Goal: Task Accomplishment & Management: Manage account settings

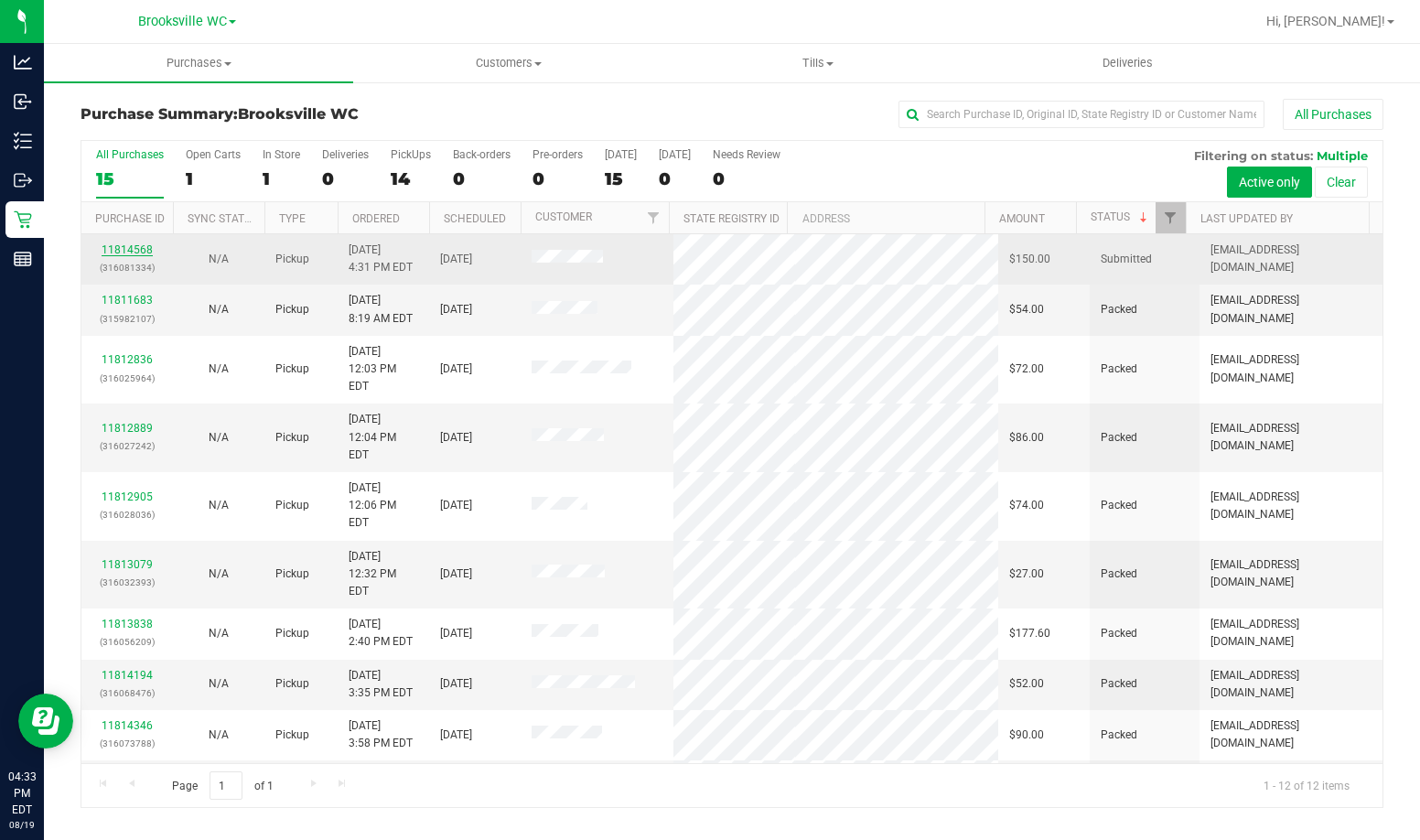
click at [147, 248] on link "11814568" at bounding box center [127, 250] width 51 height 13
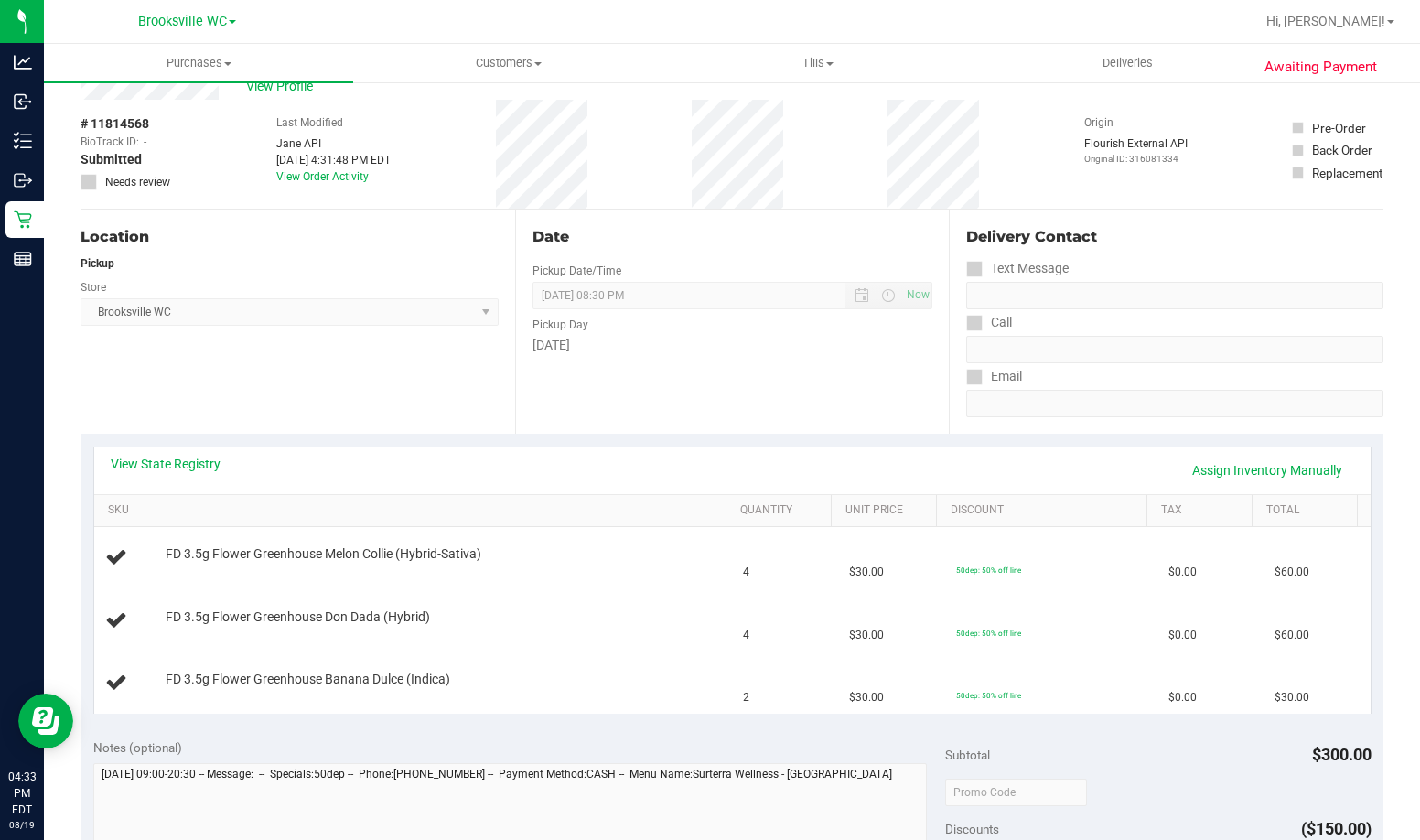
scroll to position [91, 0]
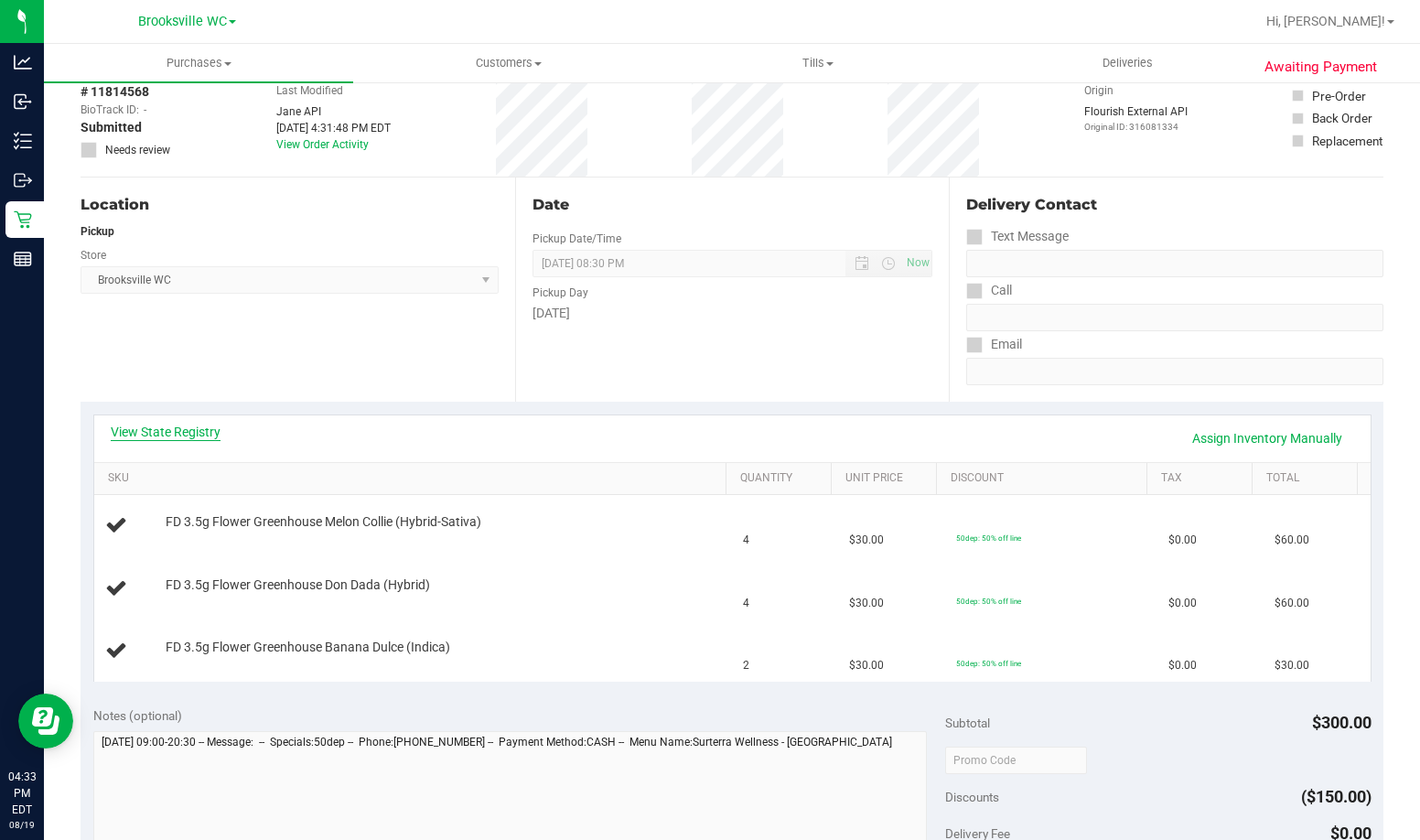
click at [155, 426] on link "View State Registry" at bounding box center [165, 431] width 109 height 18
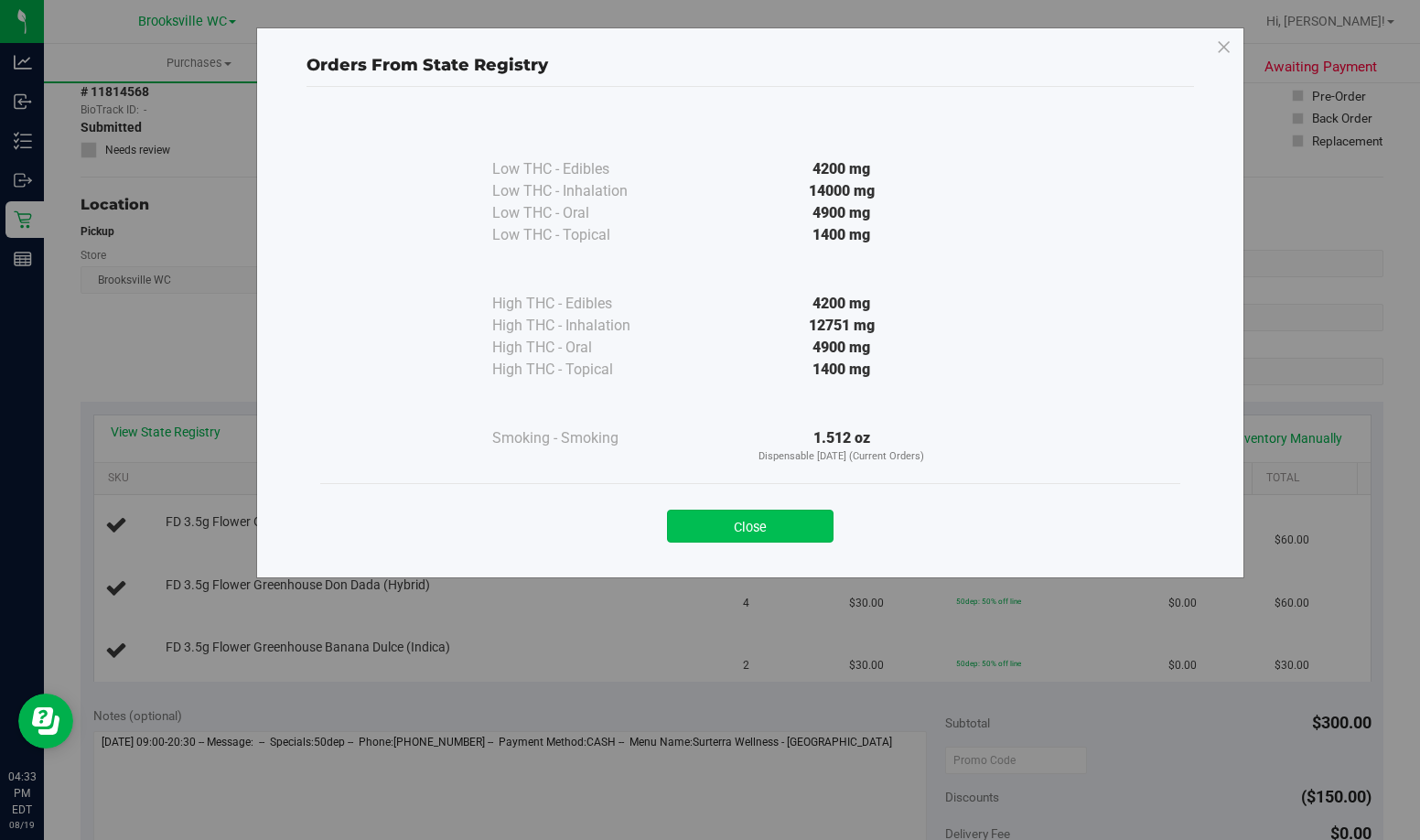
click at [777, 518] on button "Close" at bounding box center [750, 526] width 167 height 33
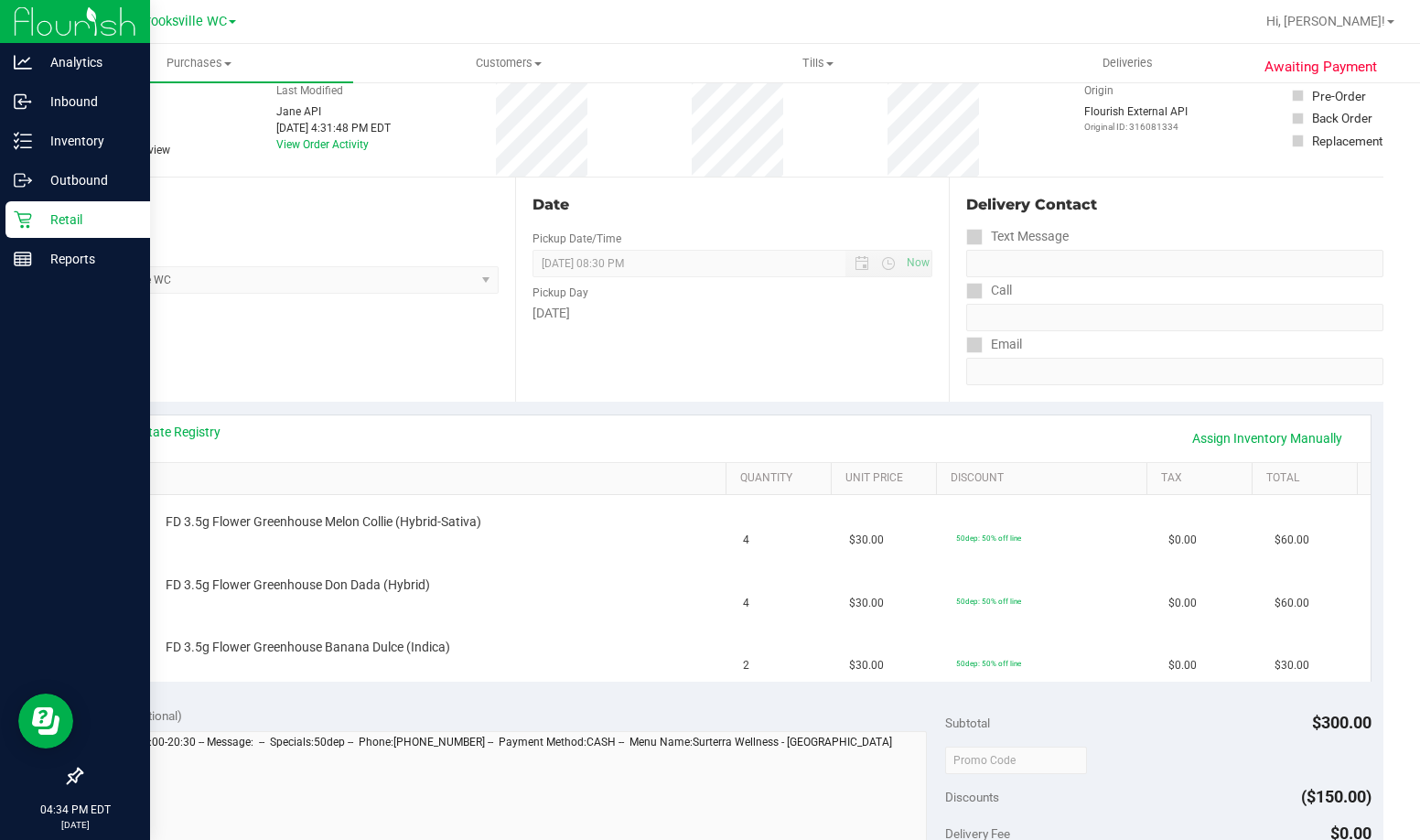
click at [42, 224] on p "Retail" at bounding box center [87, 219] width 109 height 22
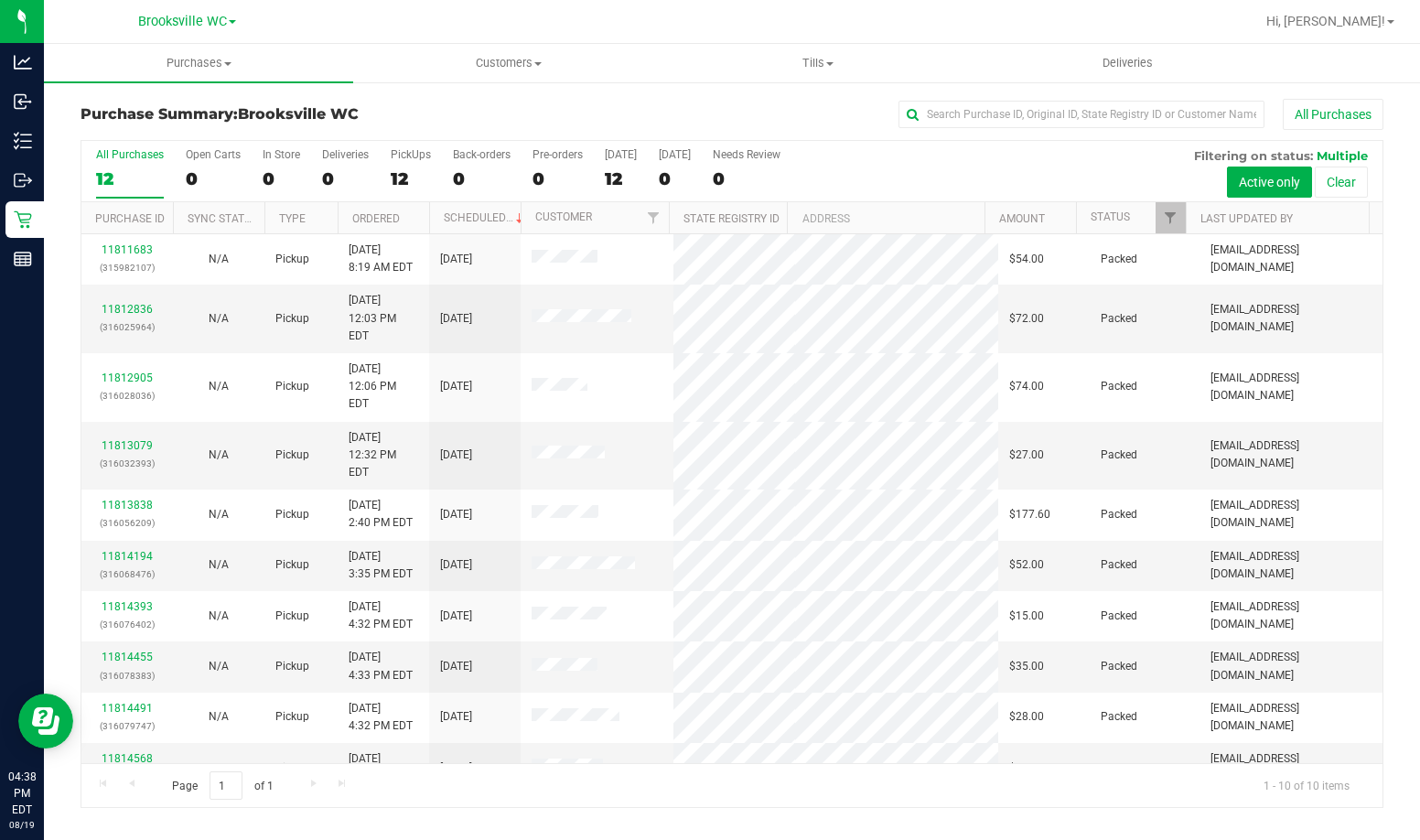
drag, startPoint x: 473, startPoint y: 126, endPoint x: 493, endPoint y: 132, distance: 20.9
click at [473, 126] on div "Purchase Summary: Brooksville WC All Purchases" at bounding box center [732, 119] width 1303 height 41
click at [460, 103] on div "Purchase Summary: Brooksville WC All Purchases" at bounding box center [732, 119] width 1303 height 41
click at [1120, 206] on th "Status" at bounding box center [1131, 218] width 109 height 32
click at [1138, 218] on span at bounding box center [1144, 218] width 15 height 15
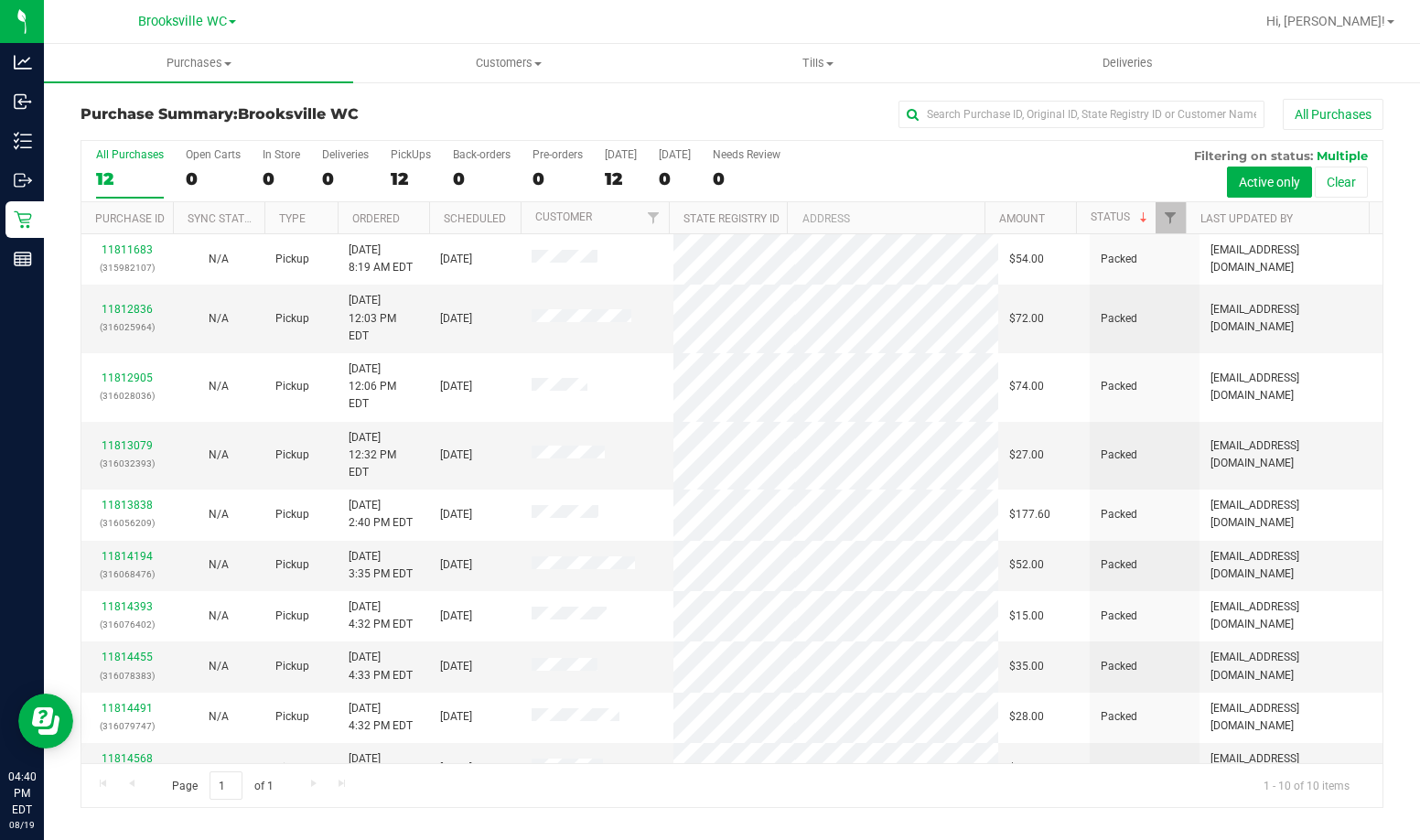
click at [412, 97] on div "Purchase Summary: Brooksville WC All Purchases All Purchases 12 Open Carts 0 In…" at bounding box center [733, 453] width 1377 height 746
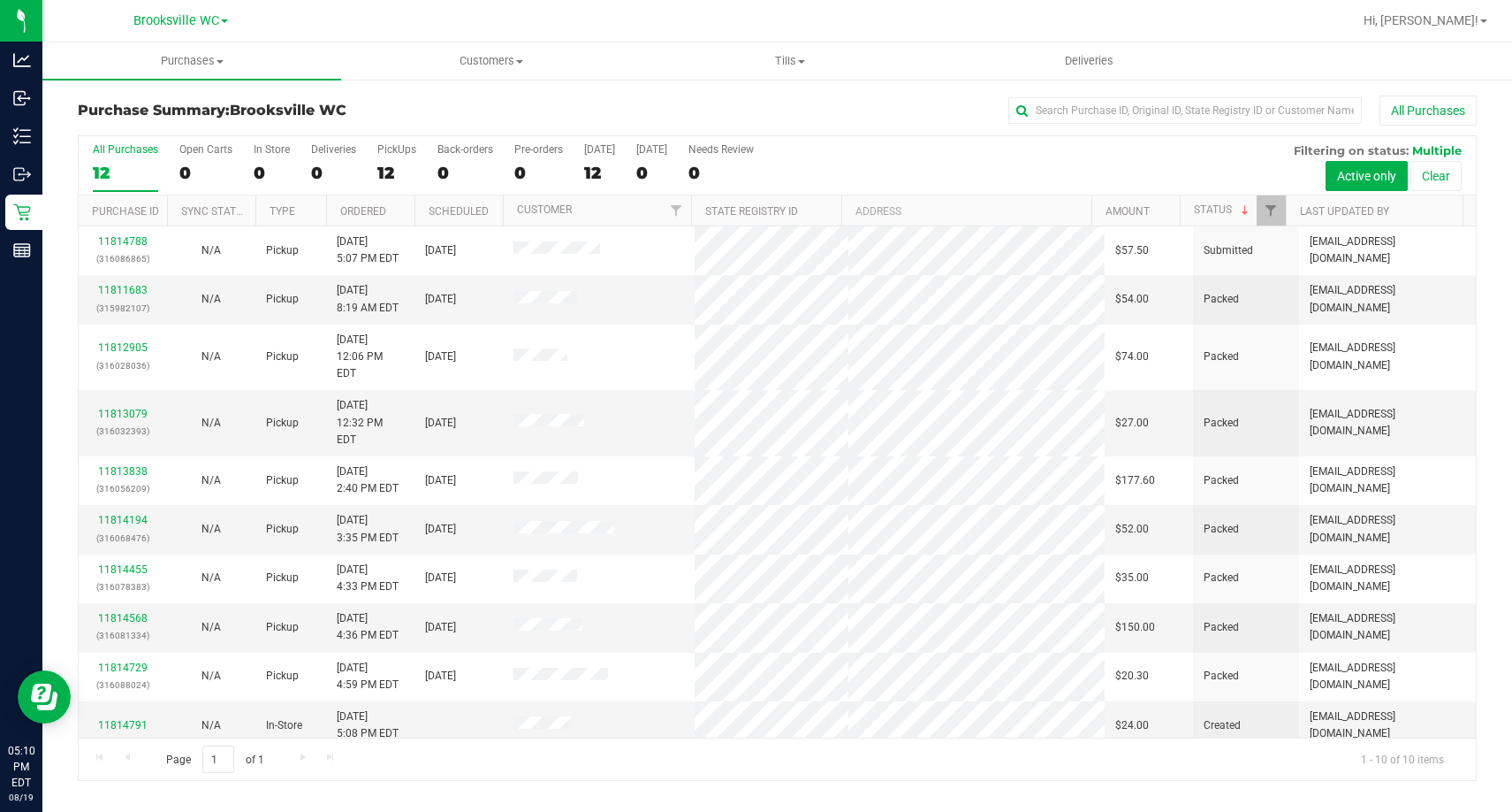
click at [424, 106] on h3 "Purchase Summary: Brooksville WC" at bounding box center [311, 110] width 466 height 15
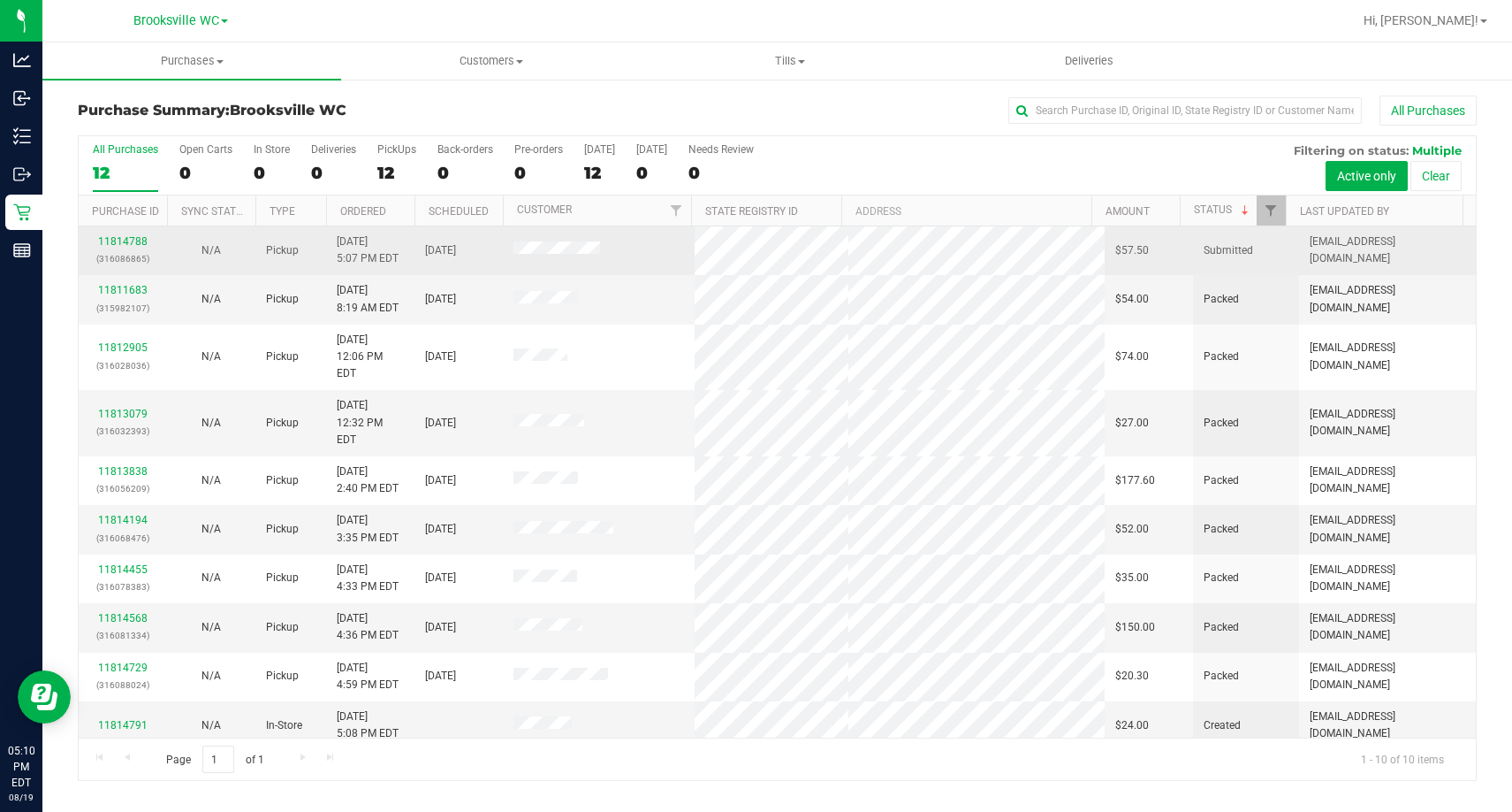
click at [123, 250] on div "11814788 (316086865)" at bounding box center [123, 250] width 67 height 34
click at [123, 239] on link "11814788" at bounding box center [123, 242] width 49 height 13
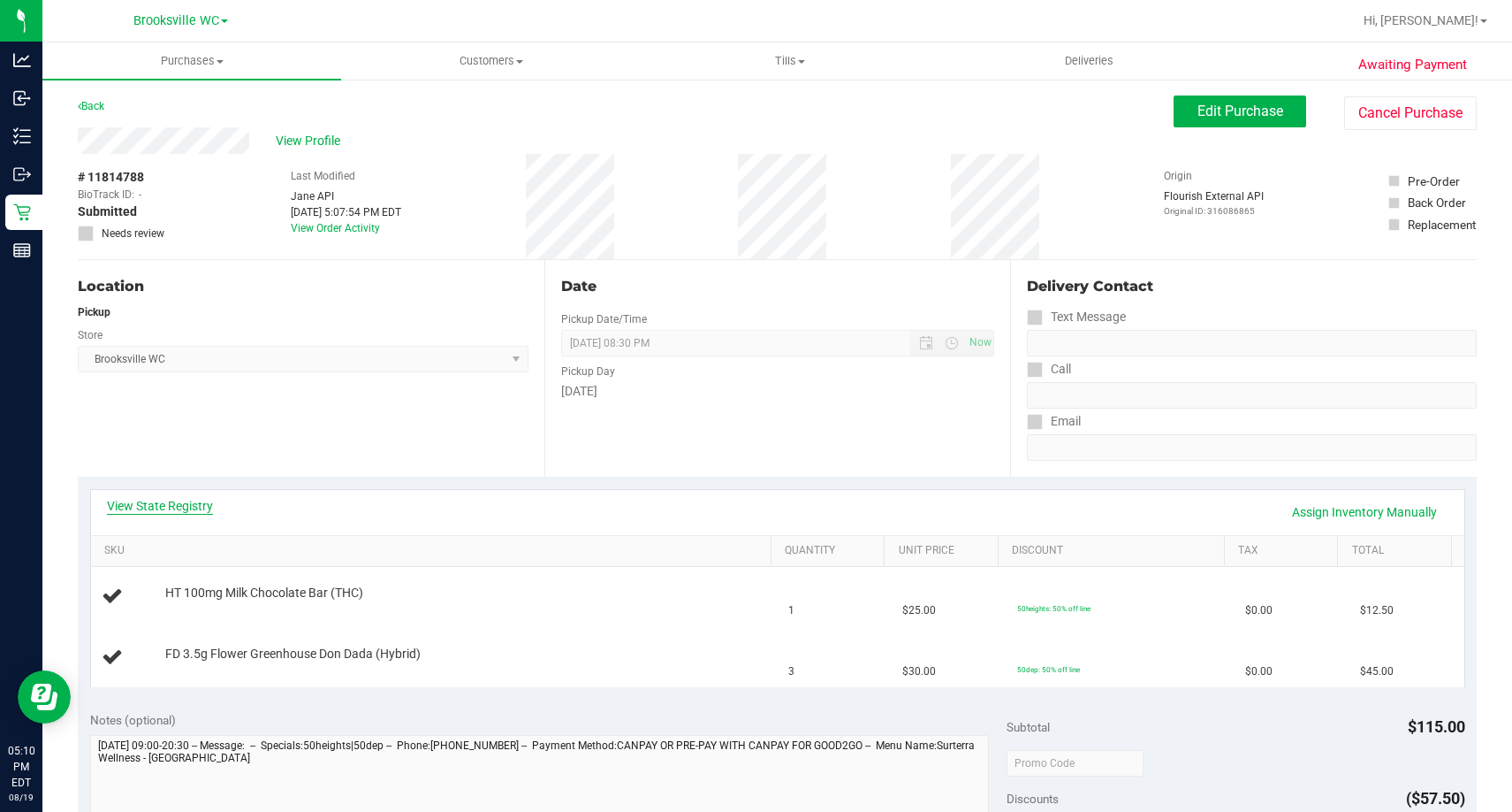
click at [149, 499] on link "View State Registry" at bounding box center [159, 505] width 106 height 17
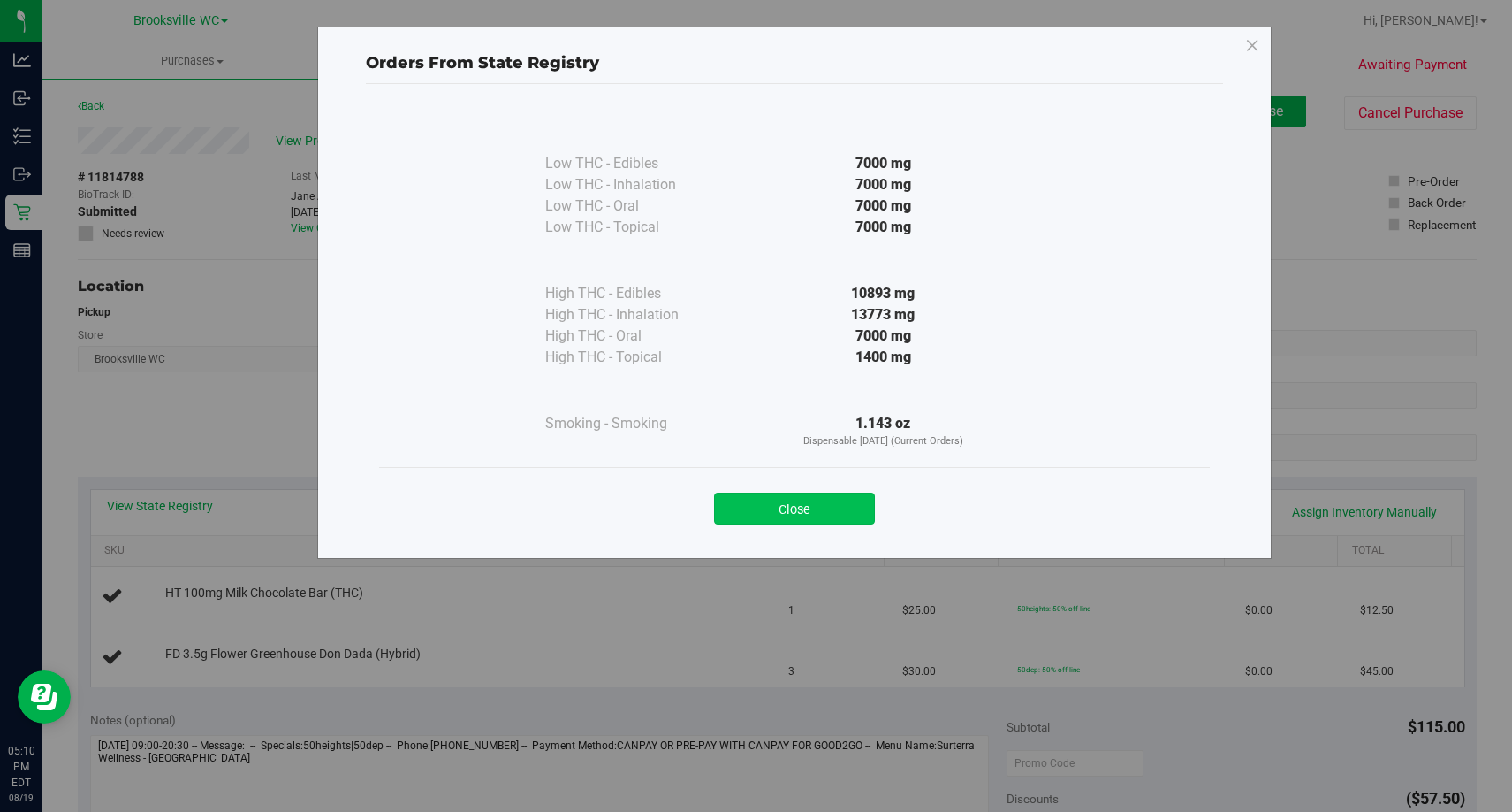
click at [785, 520] on button "Close" at bounding box center [794, 509] width 161 height 32
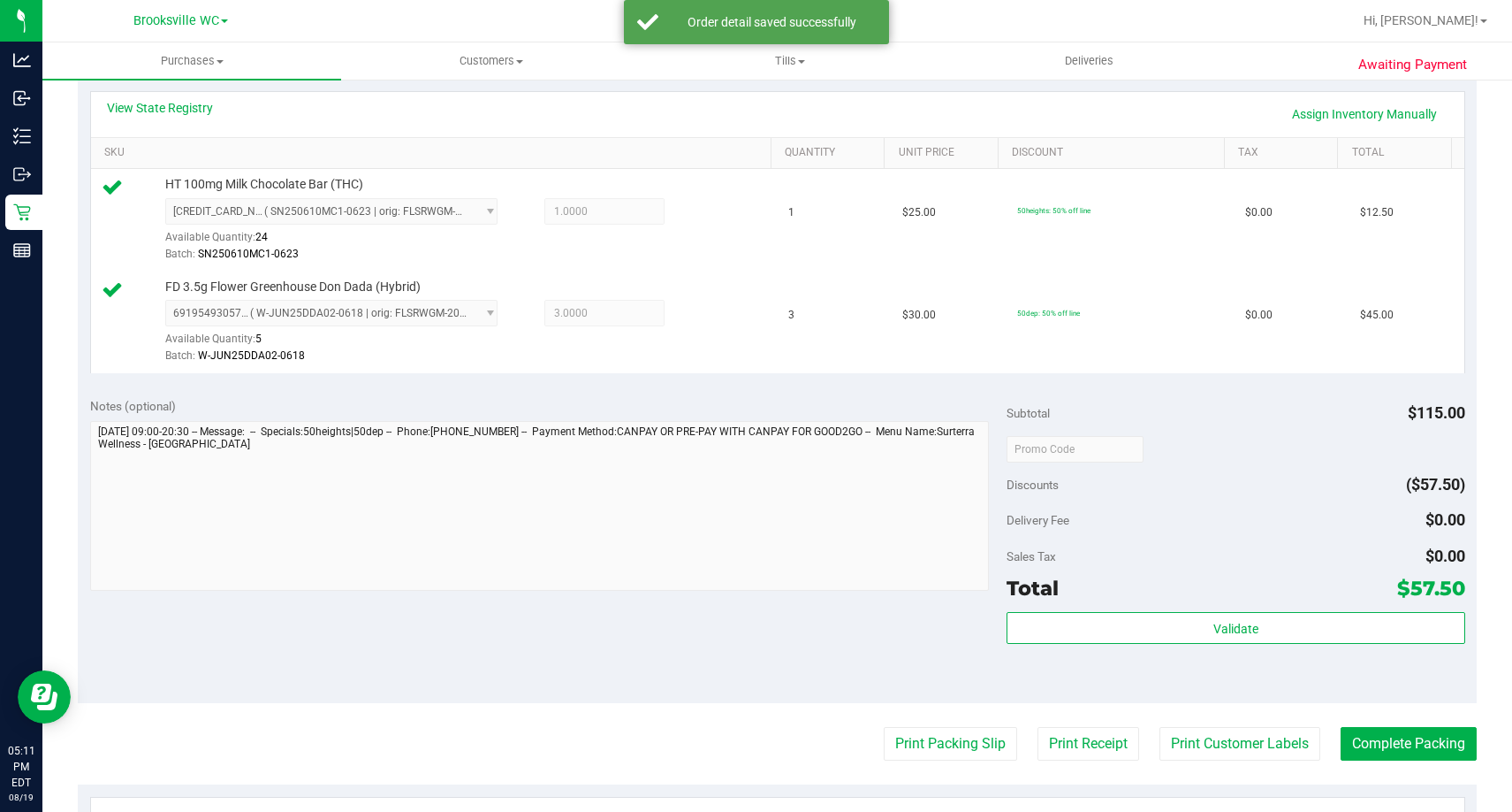
scroll to position [442, 0]
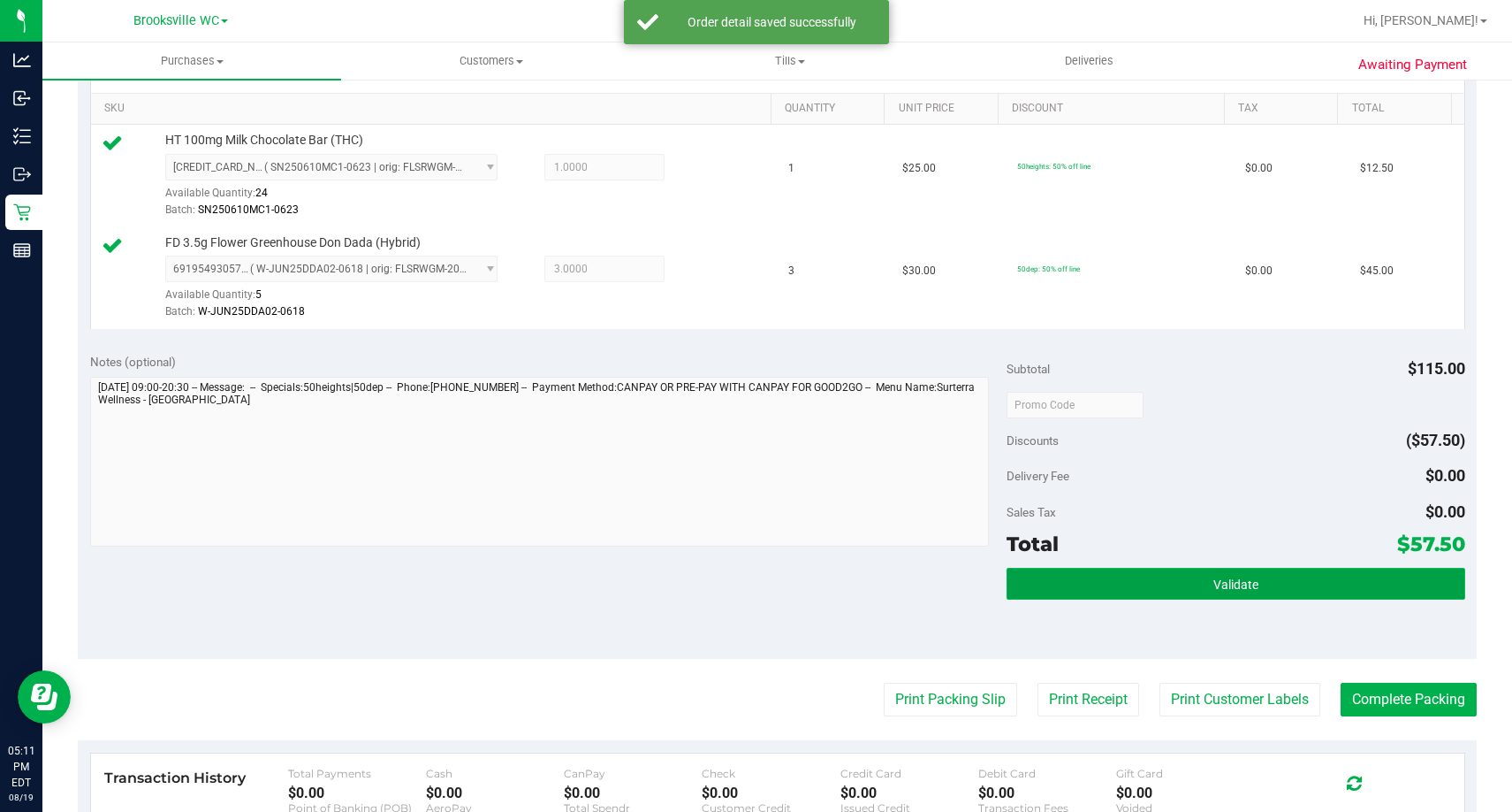
click at [1218, 578] on span "Validate" at bounding box center [1235, 585] width 45 height 15
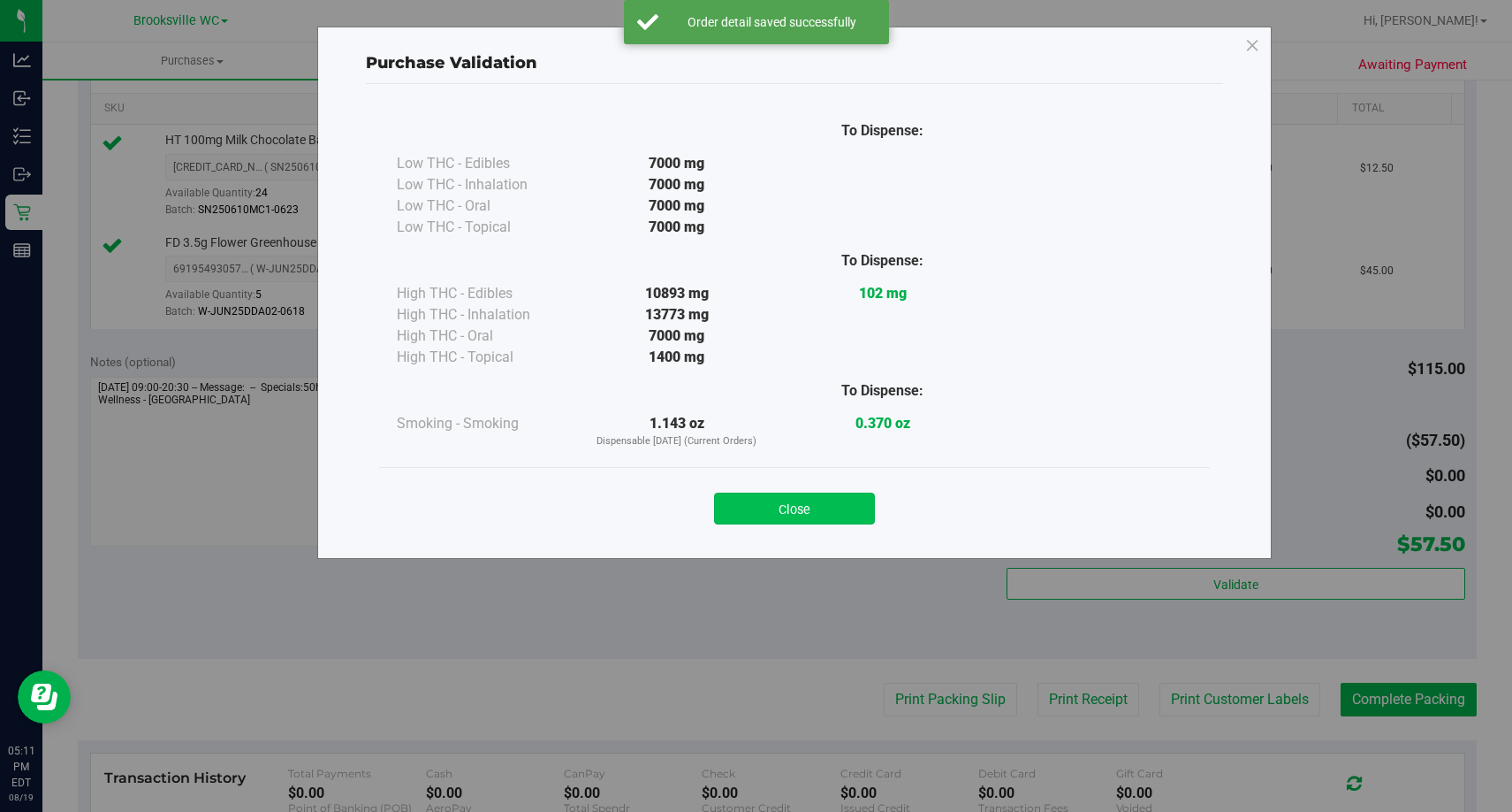
click at [825, 514] on button "Close" at bounding box center [794, 509] width 161 height 32
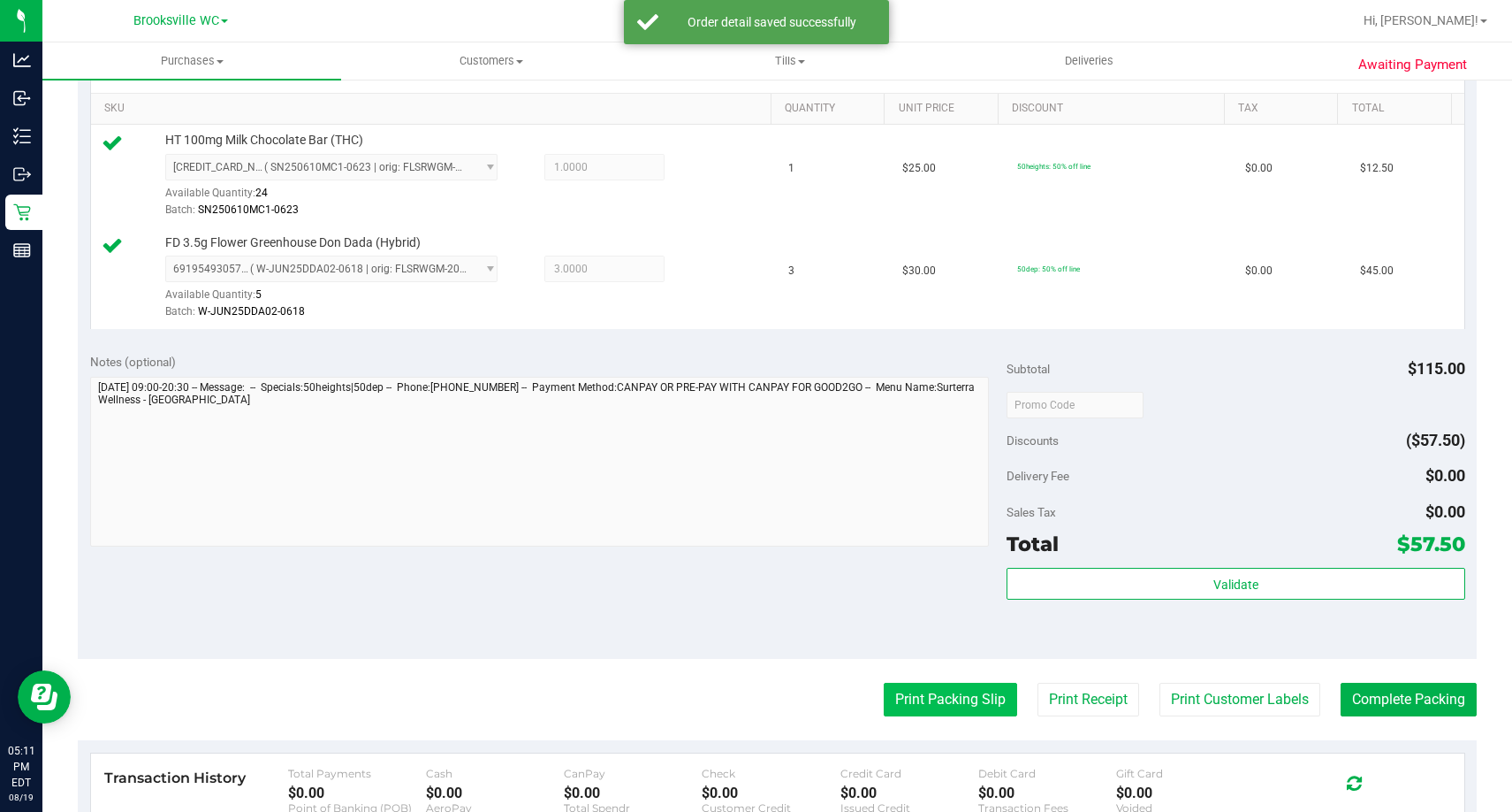
click at [932, 695] on button "Print Packing Slip" at bounding box center [950, 699] width 134 height 34
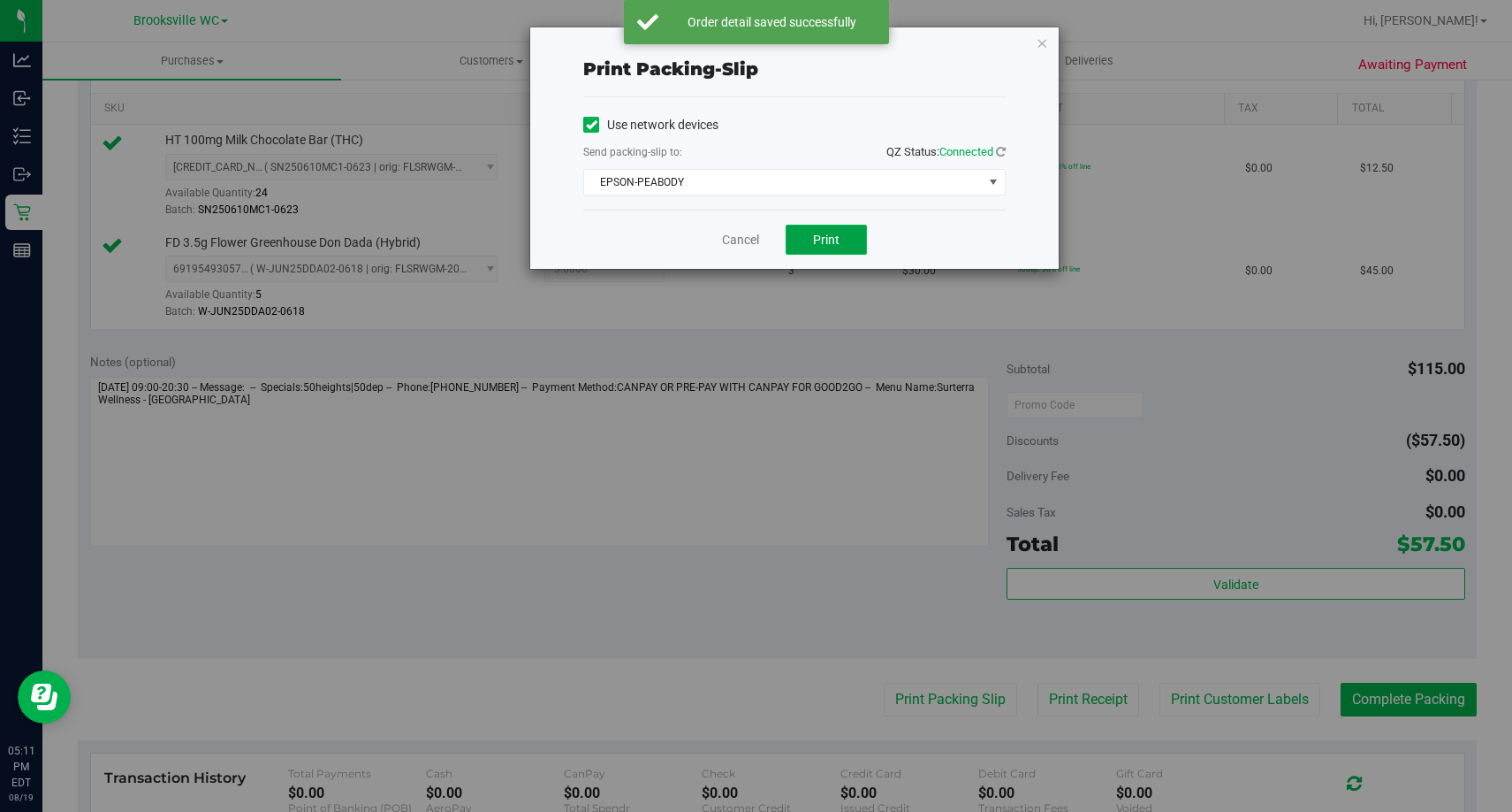
click at [839, 242] on span "Print" at bounding box center [826, 240] width 26 height 15
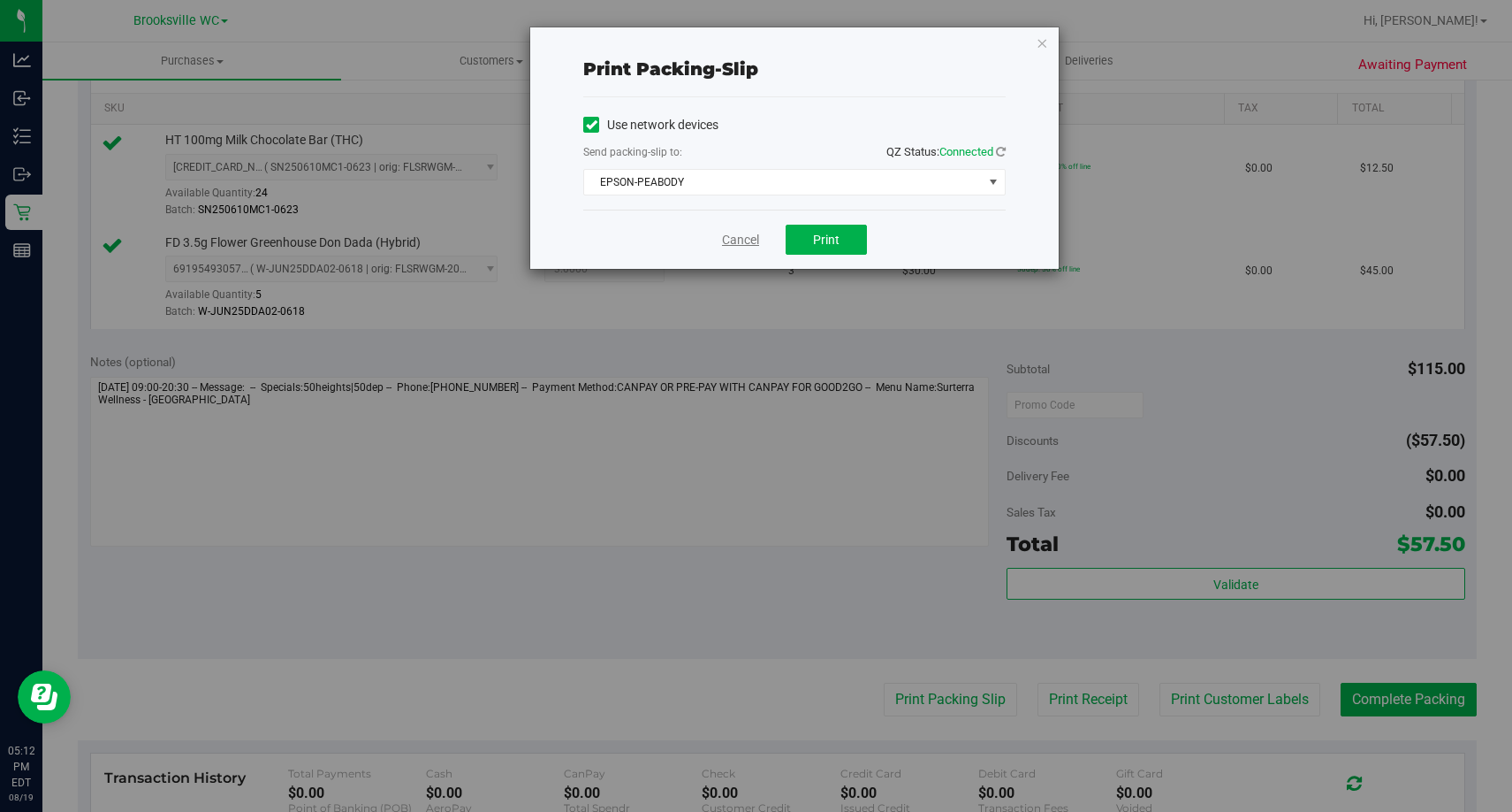
click at [734, 241] on link "Cancel" at bounding box center [741, 240] width 37 height 18
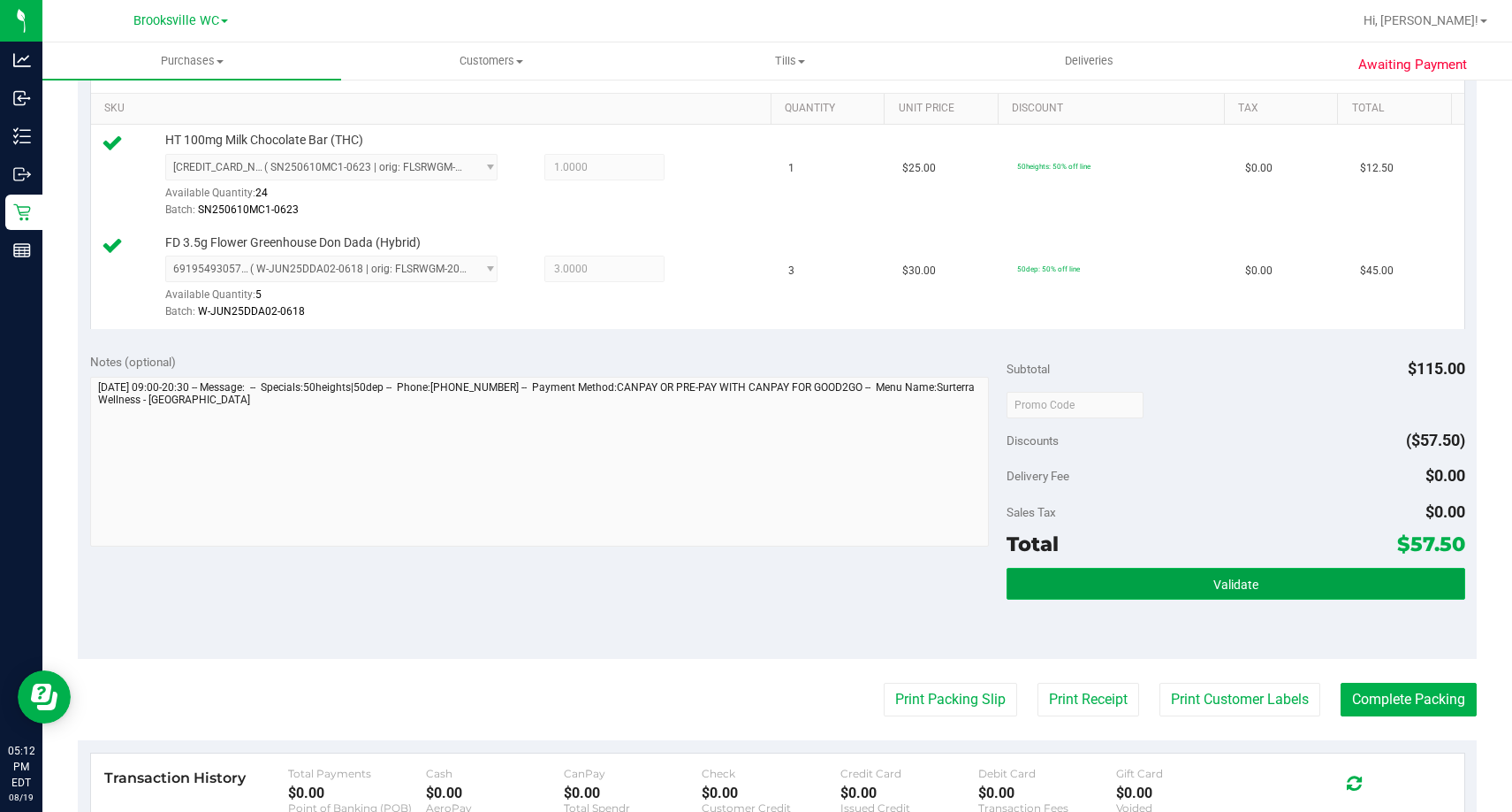
click at [1282, 572] on button "Validate" at bounding box center [1236, 583] width 459 height 32
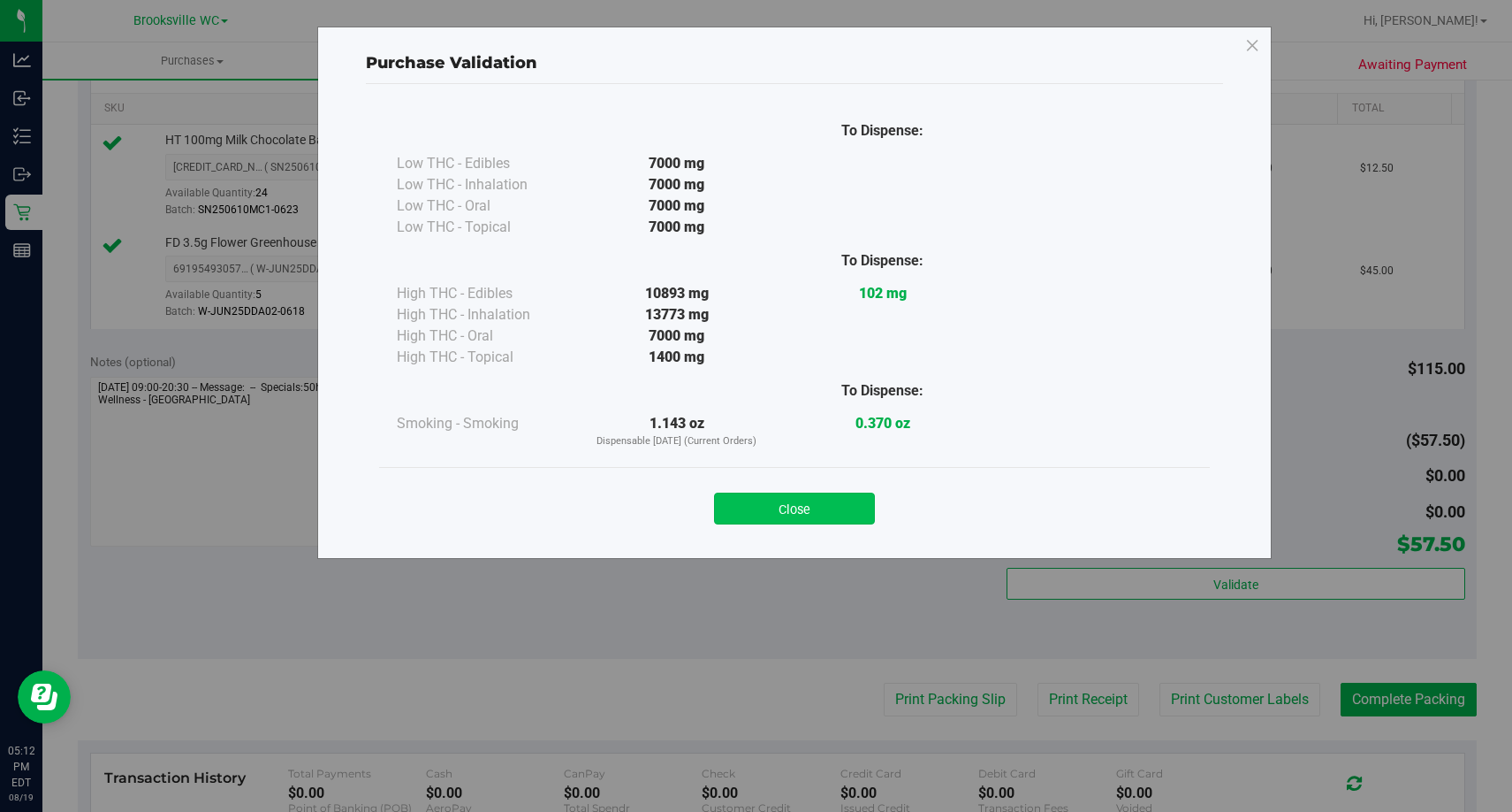
click at [837, 493] on button "Close" at bounding box center [794, 509] width 161 height 32
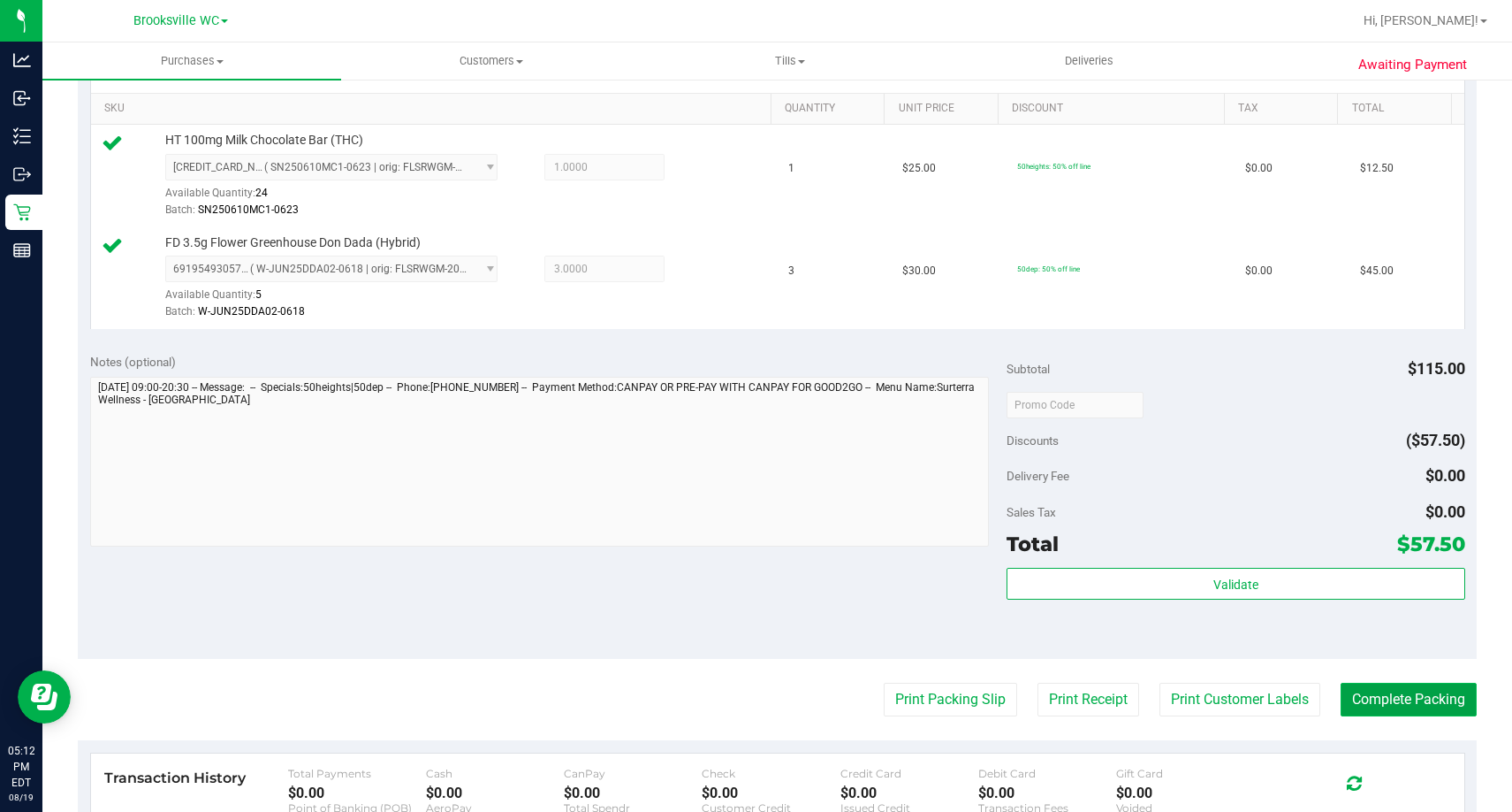
click at [1371, 703] on button "Complete Packing" at bounding box center [1408, 699] width 136 height 34
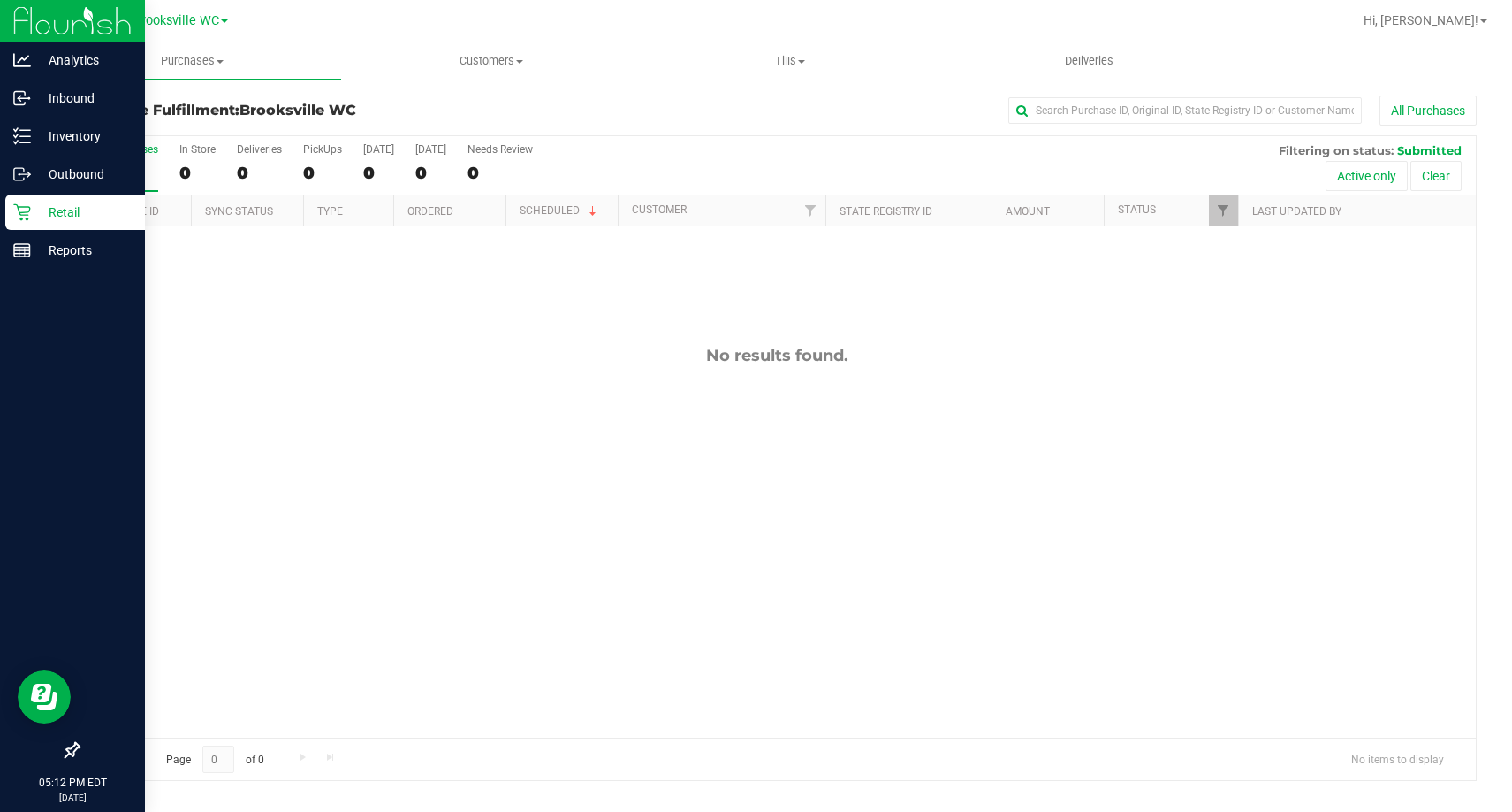
click at [36, 211] on p "Retail" at bounding box center [84, 211] width 106 height 21
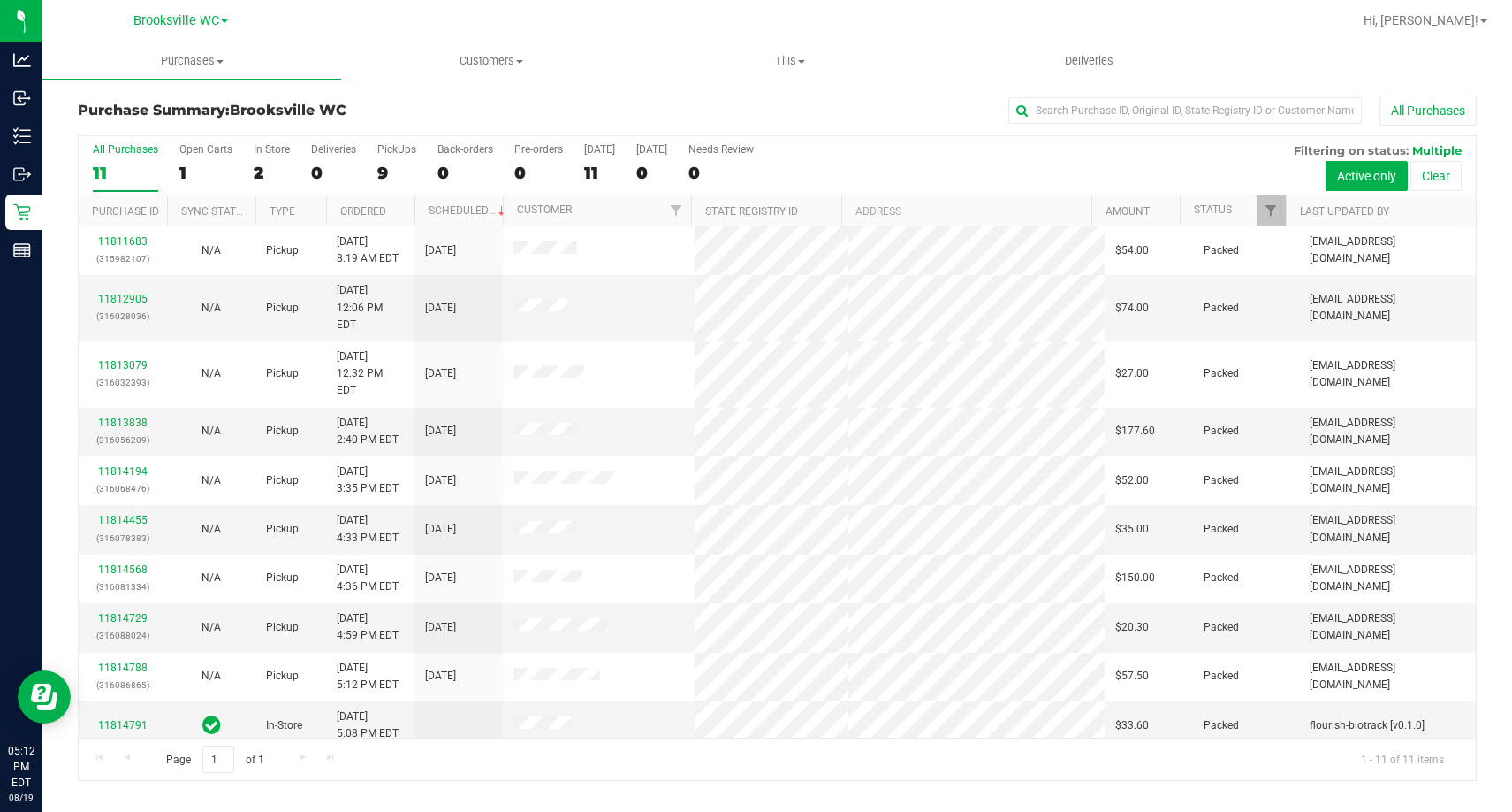
click at [1247, 212] on th "Status" at bounding box center [1233, 211] width 106 height 31
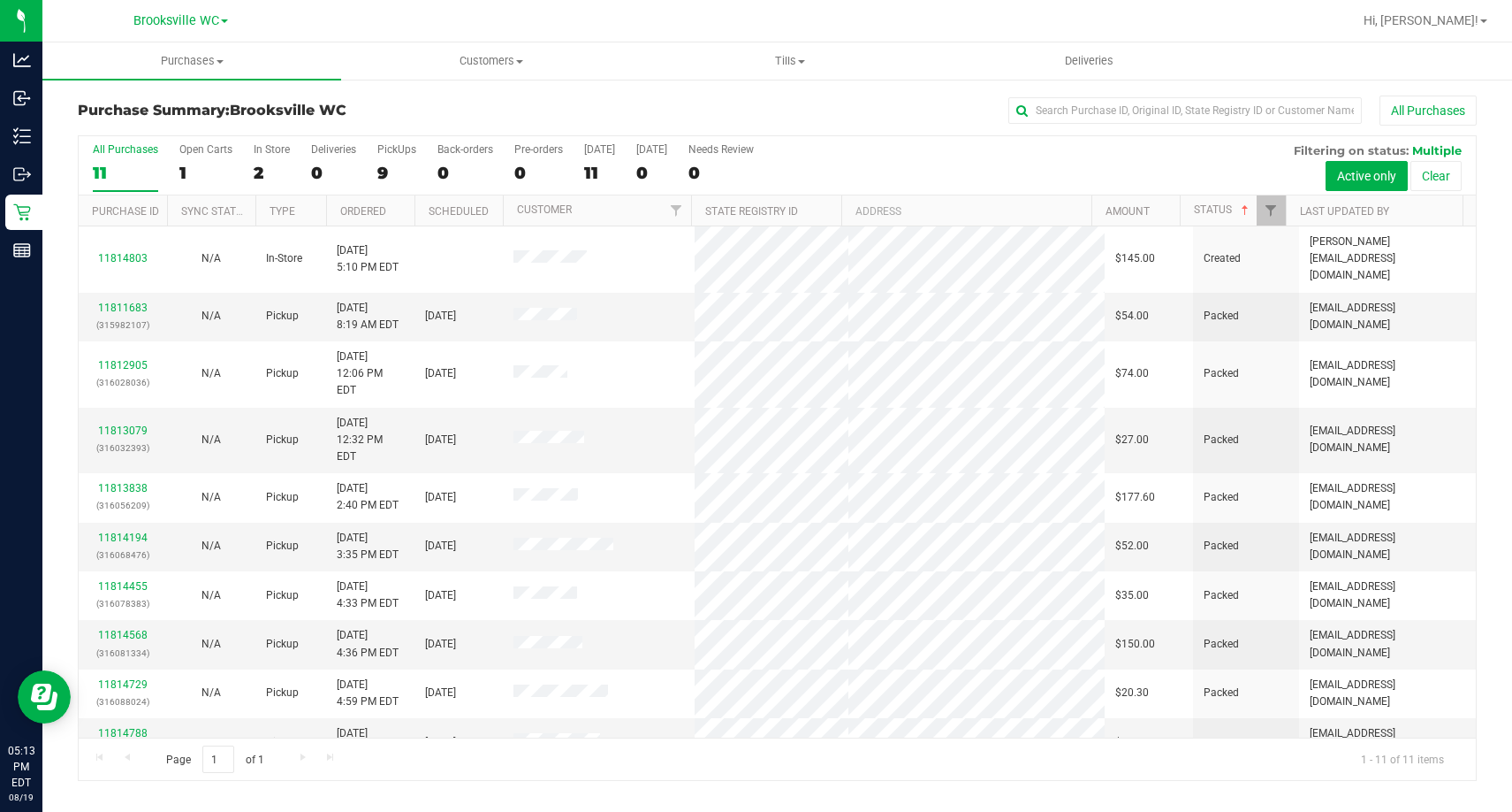
click at [414, 115] on h3 "Purchase Summary: Brooksville WC" at bounding box center [311, 110] width 466 height 15
click at [417, 101] on div "Purchase Summary: Brooksville WC All Purchases" at bounding box center [777, 115] width 1399 height 39
click at [265, 164] on div "2" at bounding box center [272, 173] width 36 height 20
click at [0, 0] on input "In Store 2" at bounding box center [0, 0] width 0 height 0
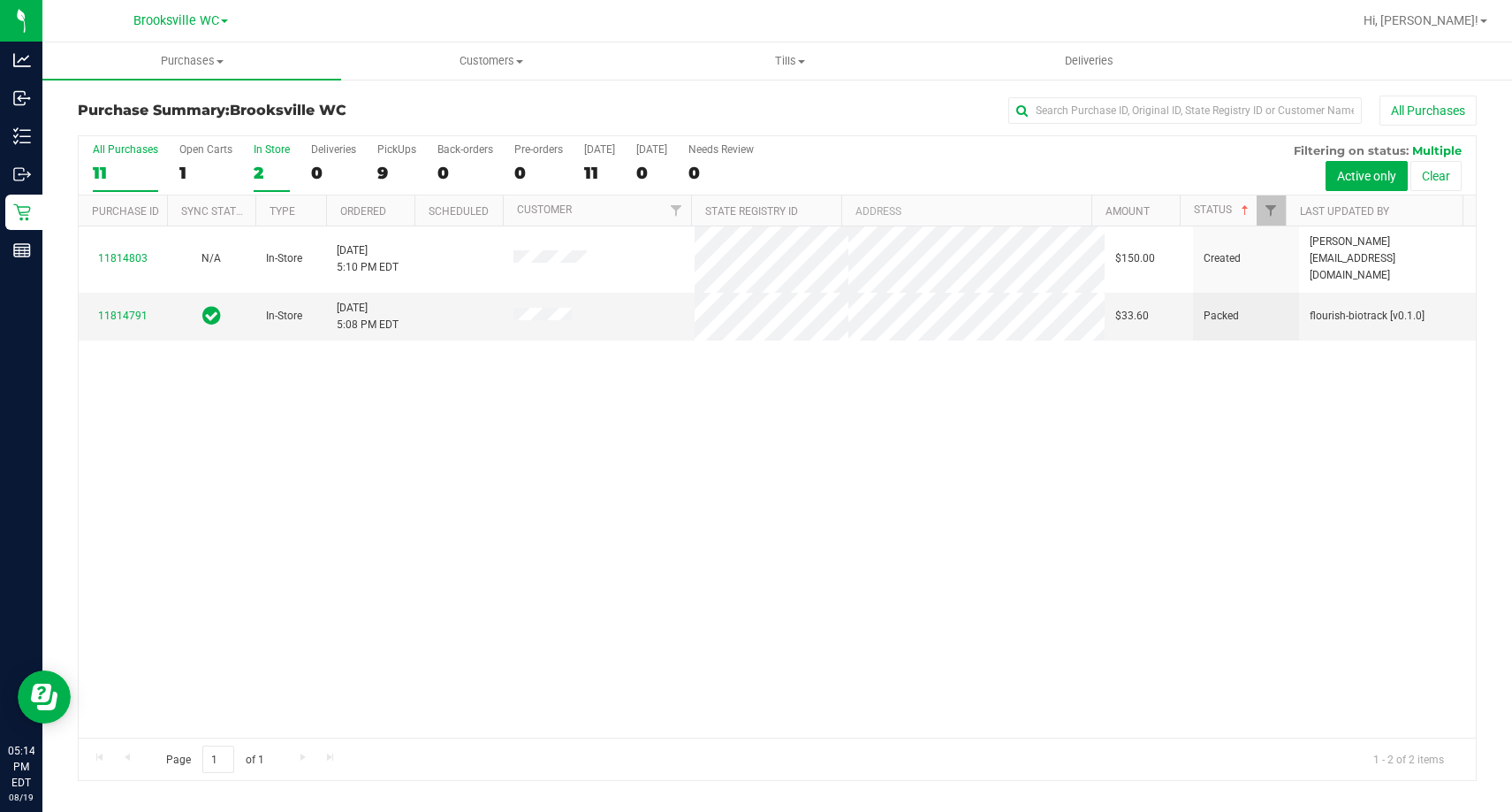
click at [105, 149] on div "All Purchases" at bounding box center [126, 149] width 66 height 13
click at [0, 0] on input "All Purchases 11" at bounding box center [0, 0] width 0 height 0
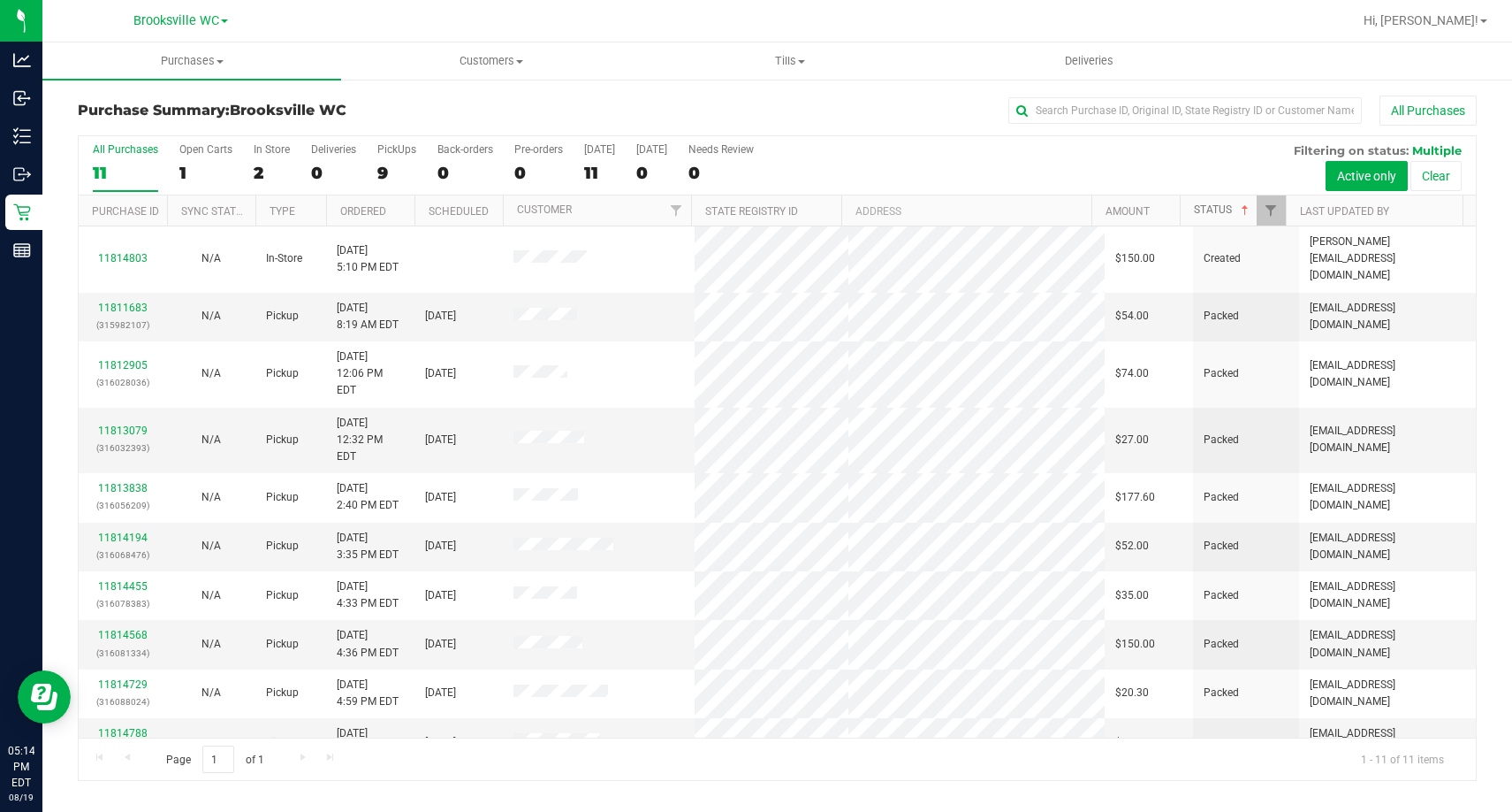
click at [1235, 212] on link "Status" at bounding box center [1223, 210] width 58 height 13
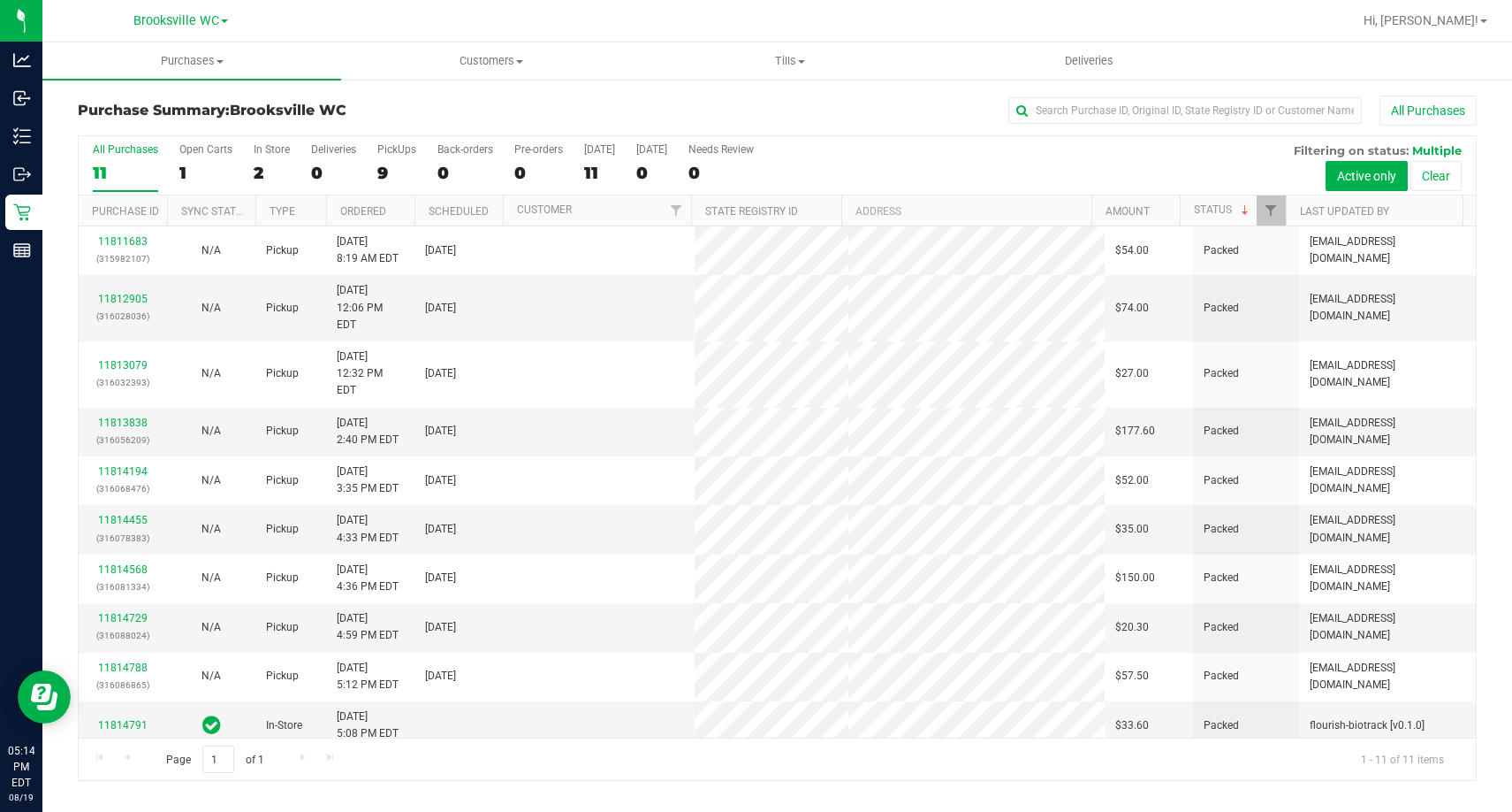
click at [414, 120] on div "Purchase Summary: Brooksville WC All Purchases" at bounding box center [777, 115] width 1399 height 39
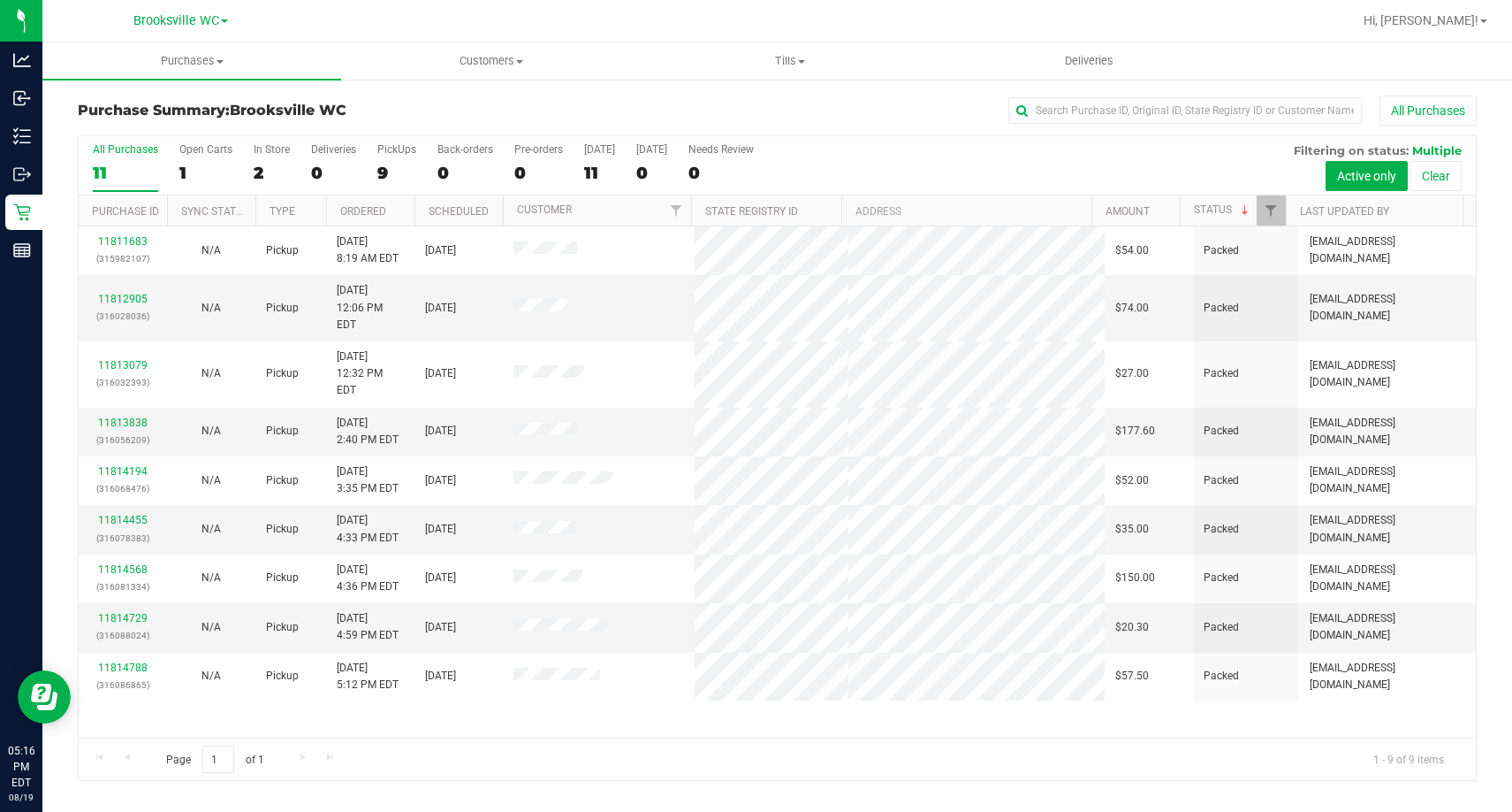
click at [399, 118] on div "Purchase Summary: Brooksville WC All Purchases" at bounding box center [777, 115] width 1399 height 39
click at [557, 98] on div "All Purchases" at bounding box center [1011, 110] width 933 height 30
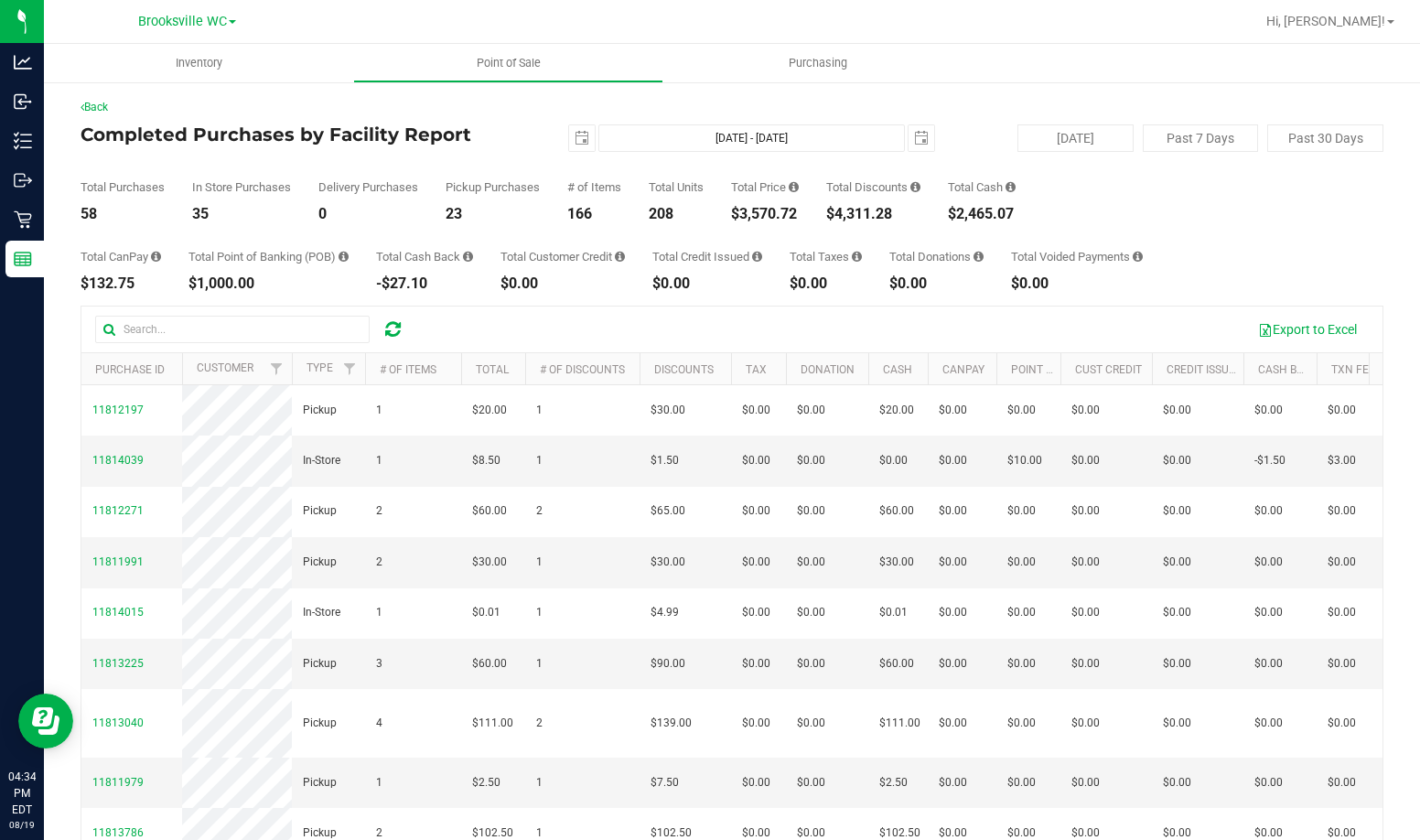
click at [459, 170] on div "Total Purchases 58 In Store Purchases 35 Delivery Purchases 0 Pickup Purchases …" at bounding box center [732, 187] width 1303 height 70
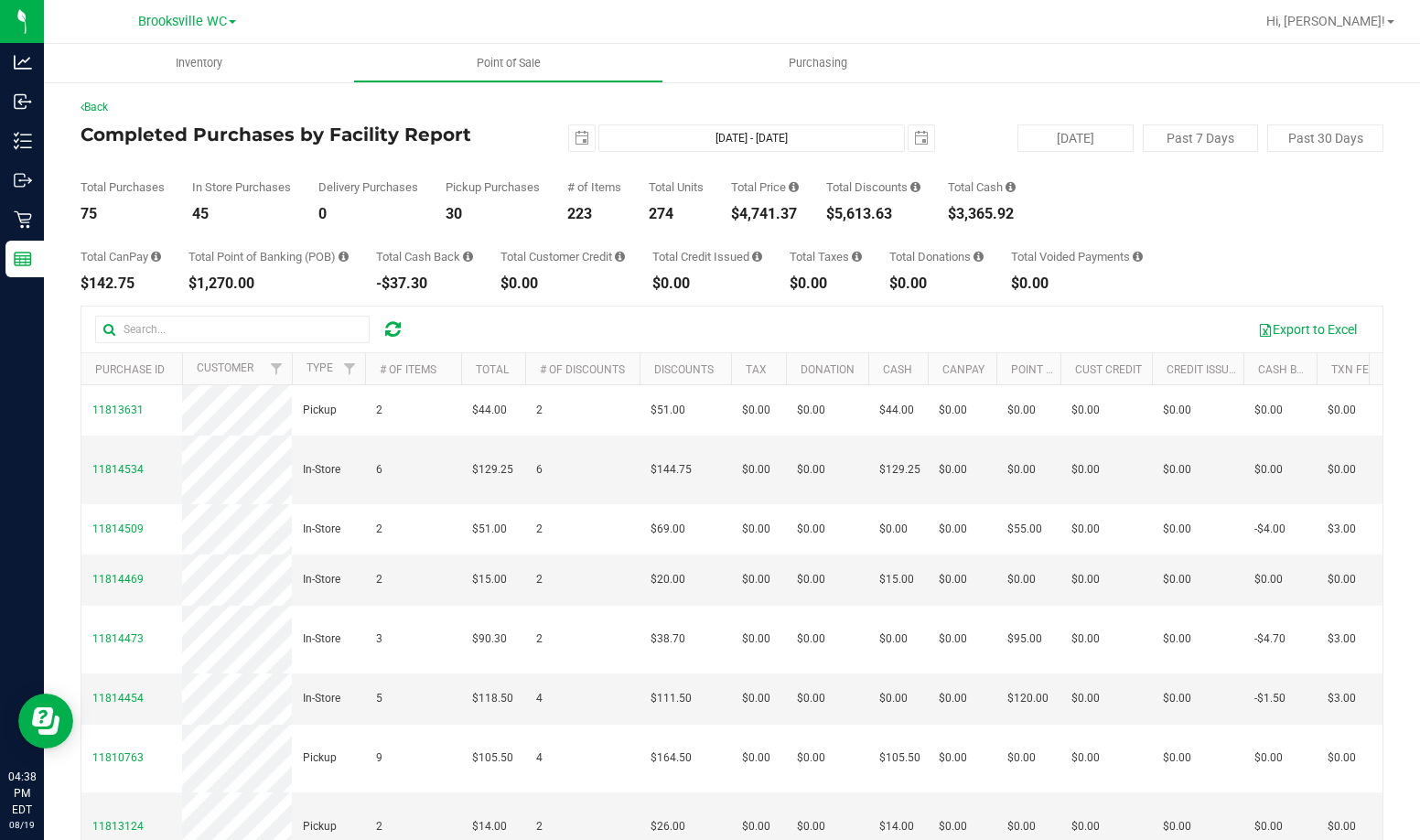
click at [545, 232] on div "Total CanPay $142.75 Total Point of Banking (POB) $1,270.00 Total Cash Back -$3…" at bounding box center [732, 256] width 1303 height 70
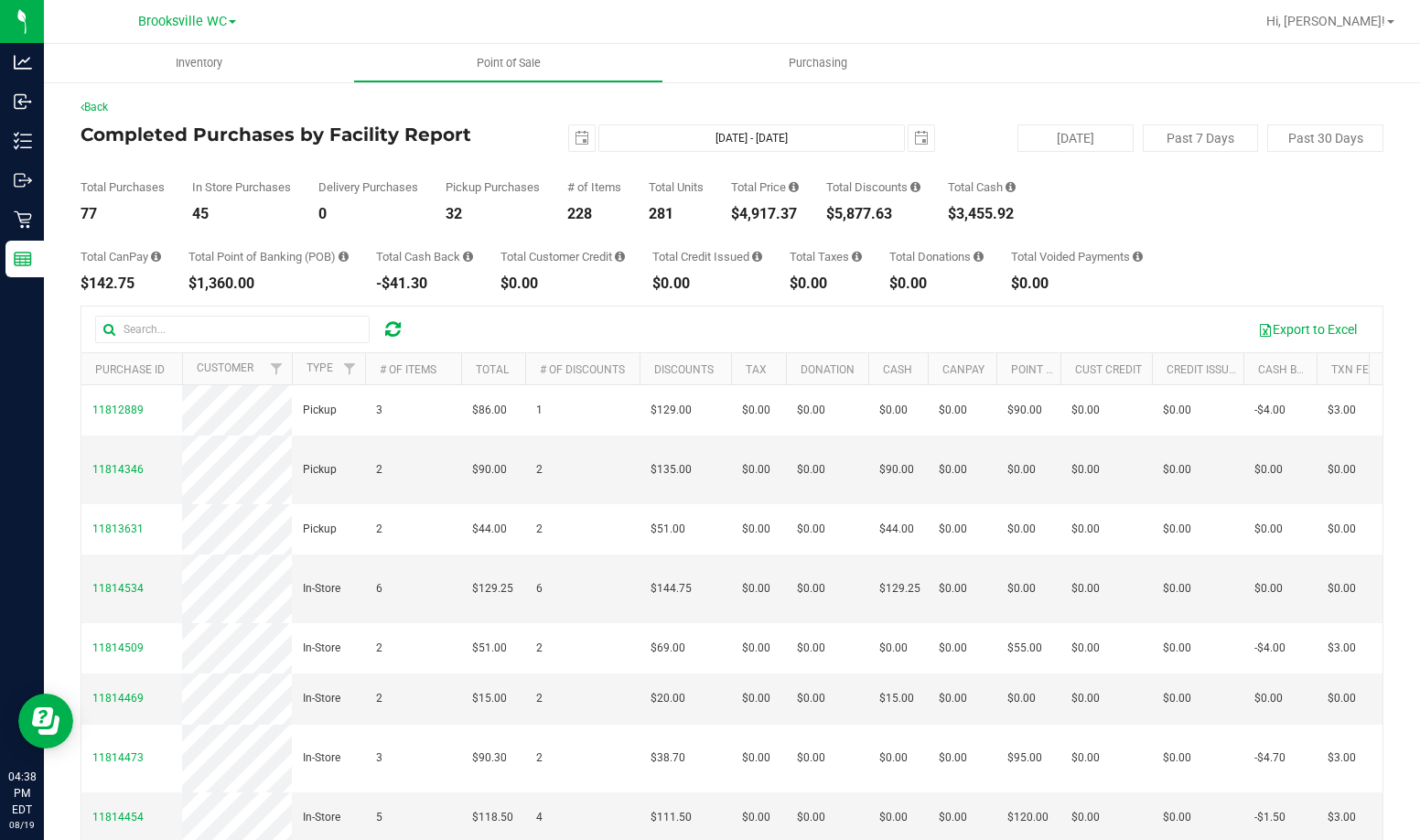
click at [480, 136] on h4 "Completed Purchases by Facility Report" at bounding box center [297, 134] width 435 height 20
click at [516, 160] on div "Total Purchases 77 In Store Purchases 45 Delivery Purchases 0 Pickup Purchases …" at bounding box center [732, 187] width 1303 height 70
drag, startPoint x: 452, startPoint y: 140, endPoint x: 564, endPoint y: 108, distance: 116.5
click at [452, 140] on h4 "Completed Purchases by Facility Report" at bounding box center [297, 134] width 435 height 20
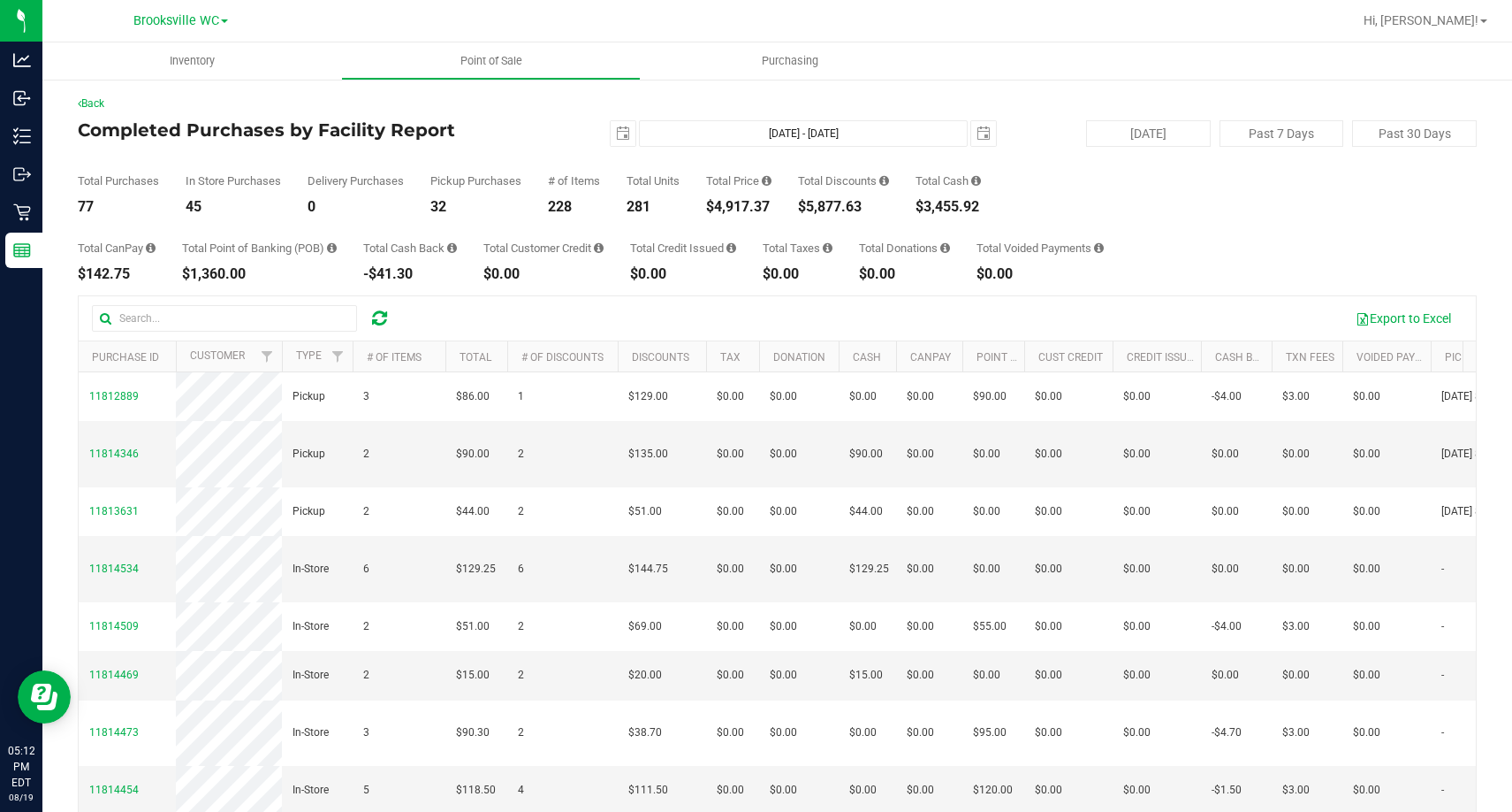
click at [508, 141] on div "Completed Purchases by Facility Report 2025-08-19 Aug 19, 2025 - Aug 19, 2025 2…" at bounding box center [777, 133] width 1399 height 26
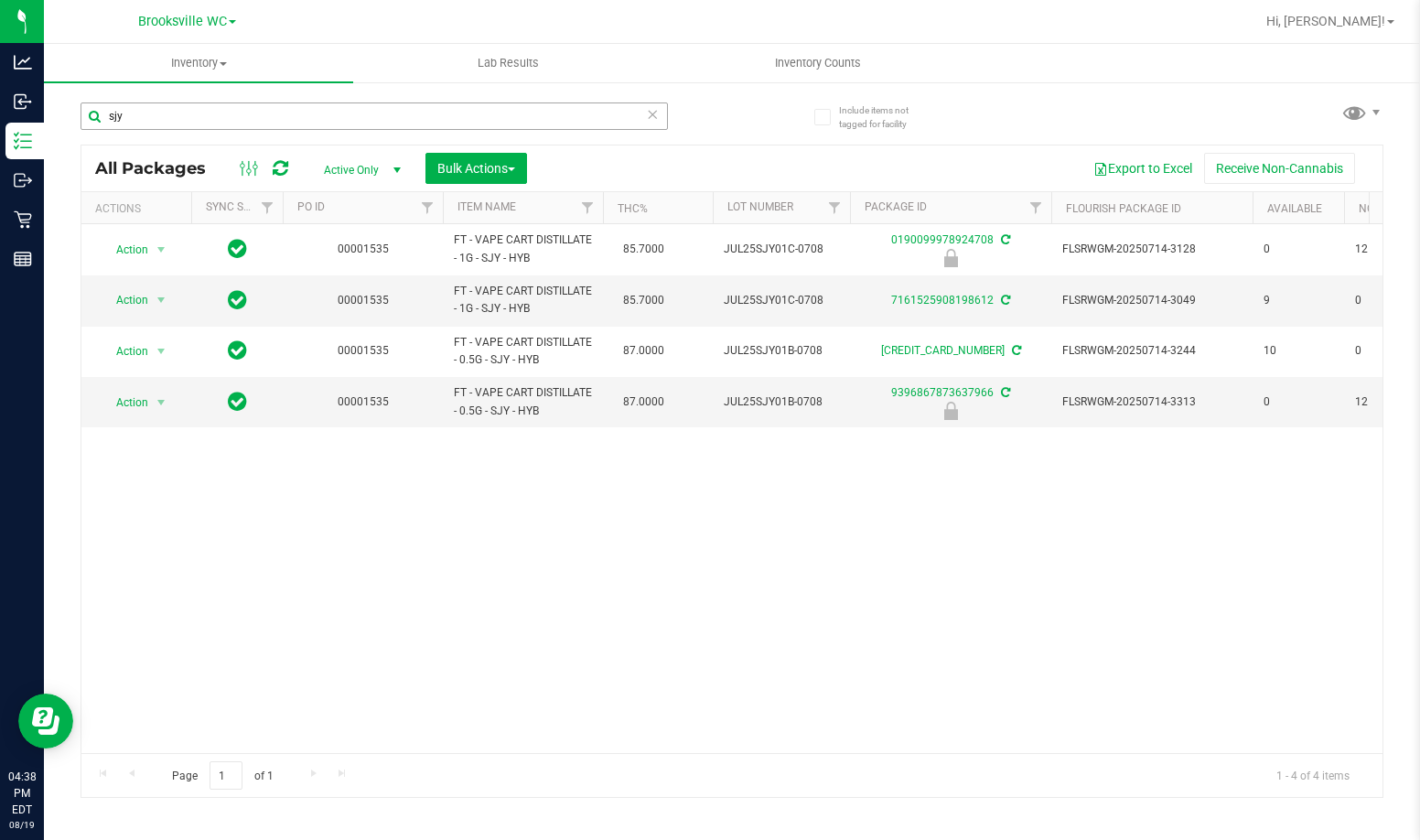
click at [236, 118] on input "sjy" at bounding box center [373, 116] width 587 height 27
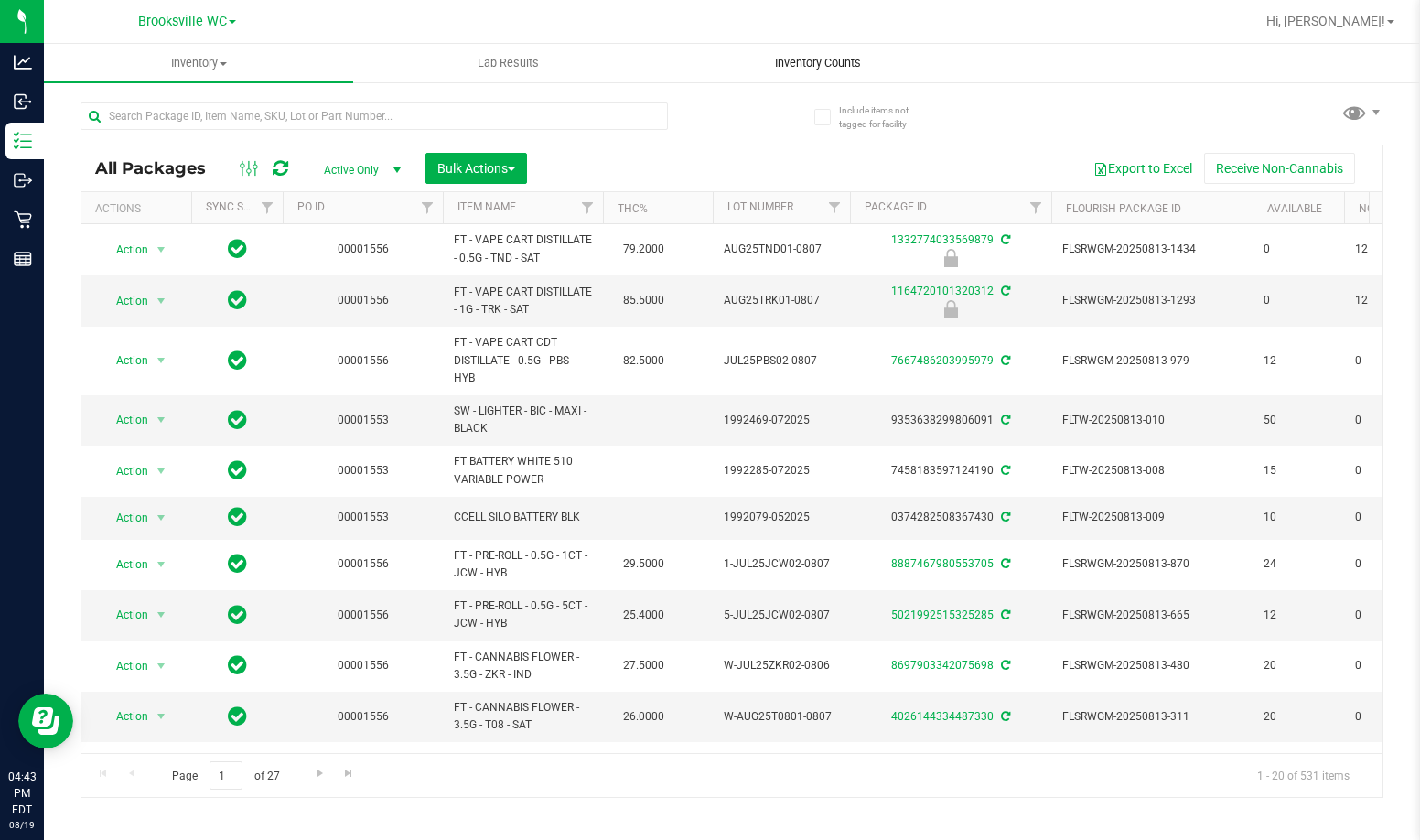
click at [789, 69] on span "Inventory Counts" at bounding box center [818, 62] width 136 height 16
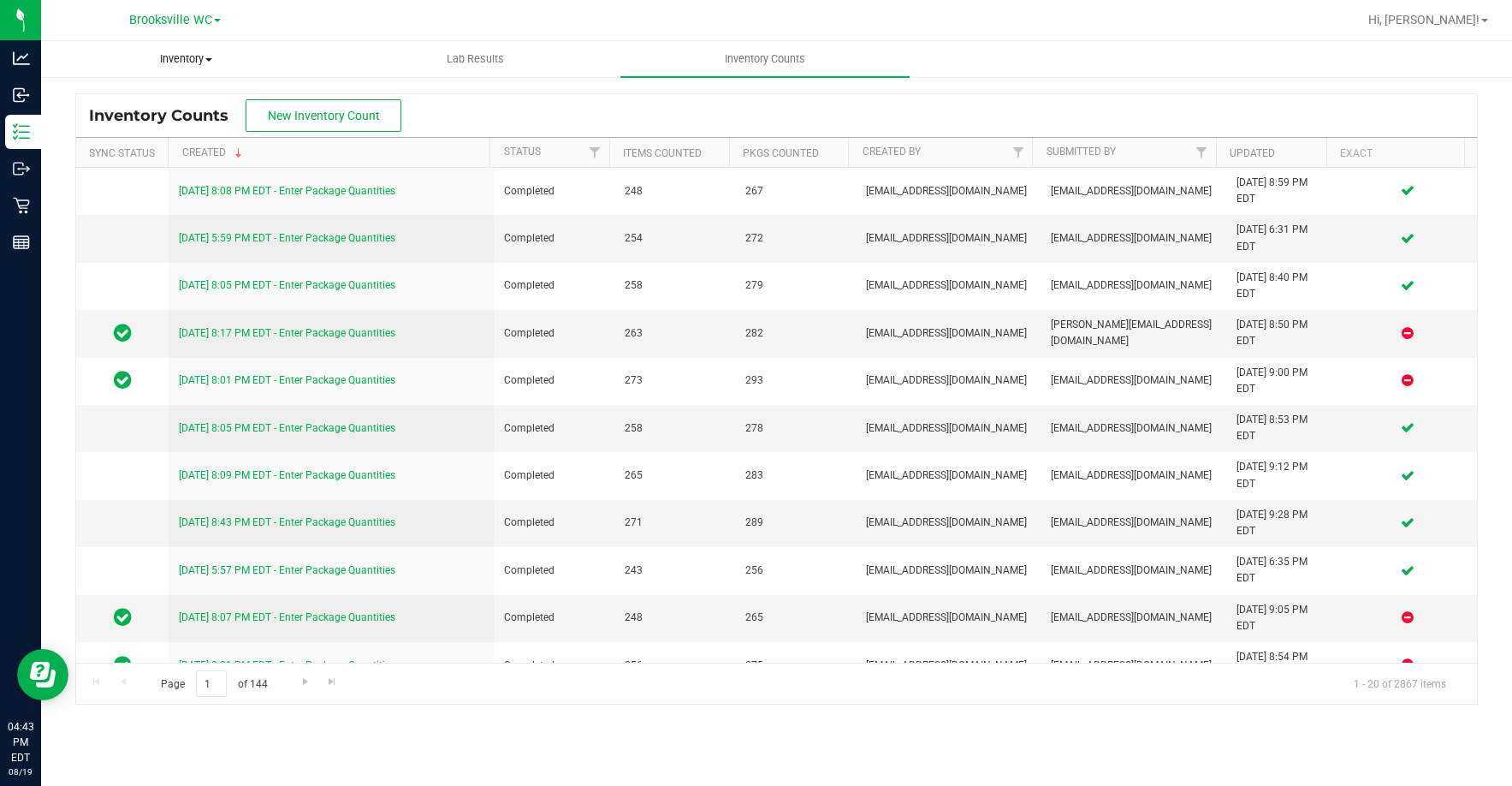
click at [176, 64] on span "Inventory" at bounding box center [186, 58] width 287 height 15
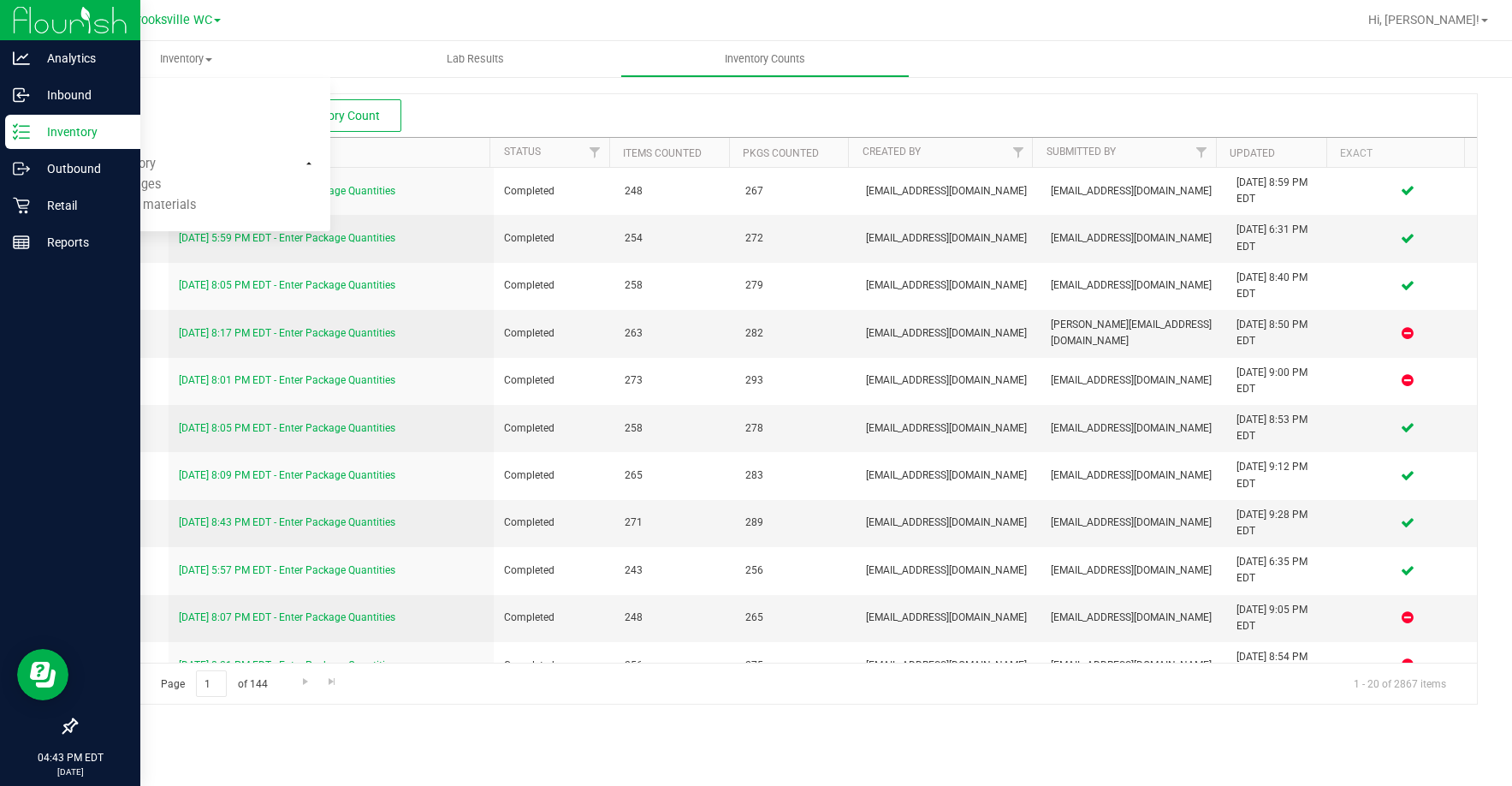
click at [50, 132] on p "Inventory" at bounding box center [81, 131] width 102 height 20
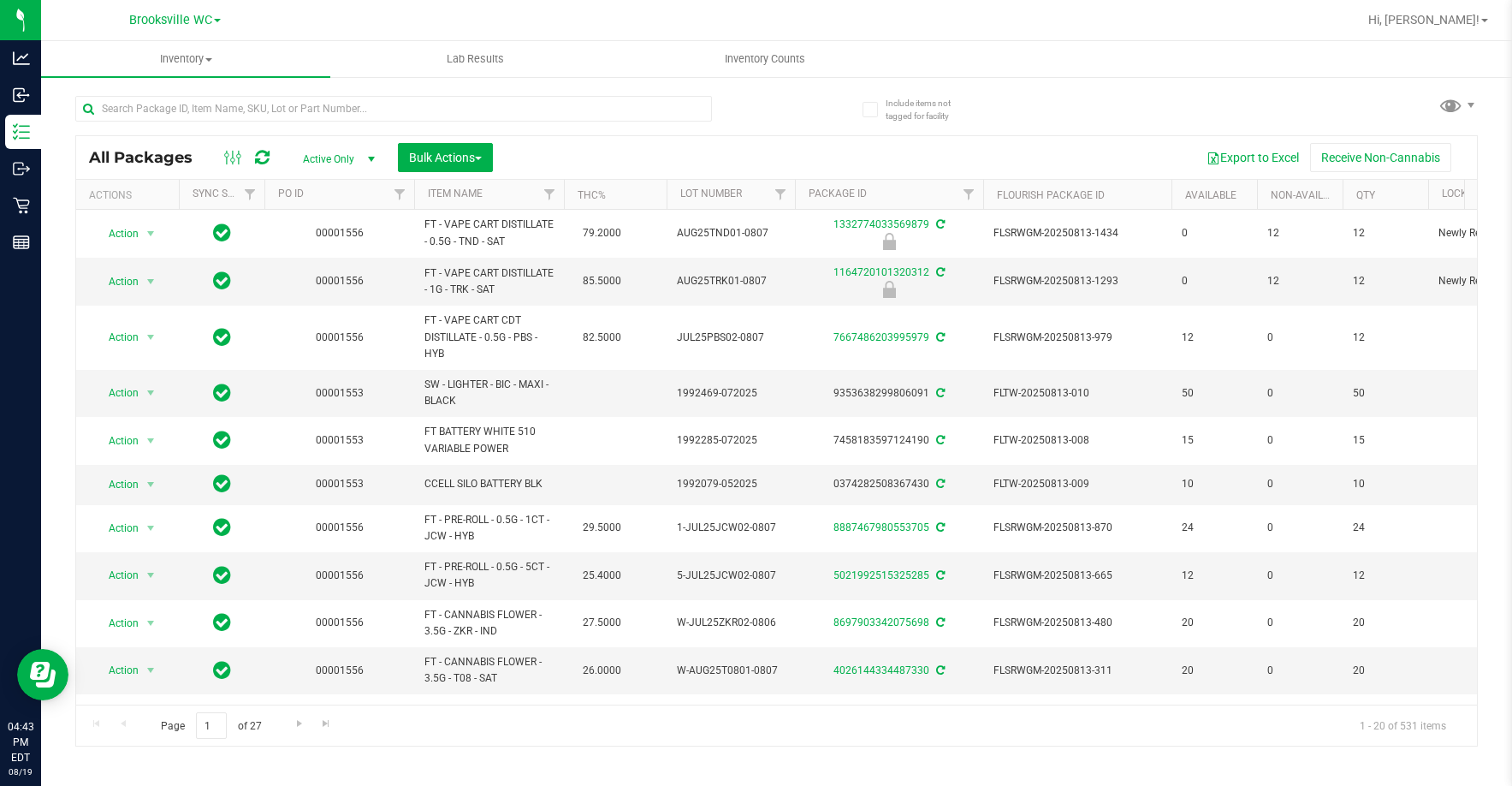
click at [360, 158] on span "Active Only" at bounding box center [335, 159] width 94 height 24
click at [340, 187] on li "Active Only" at bounding box center [334, 186] width 93 height 26
click at [368, 158] on span "select" at bounding box center [371, 160] width 14 height 14
click at [346, 186] on li "Active Only" at bounding box center [334, 186] width 93 height 26
click at [354, 161] on span "Active Only" at bounding box center [335, 159] width 94 height 24
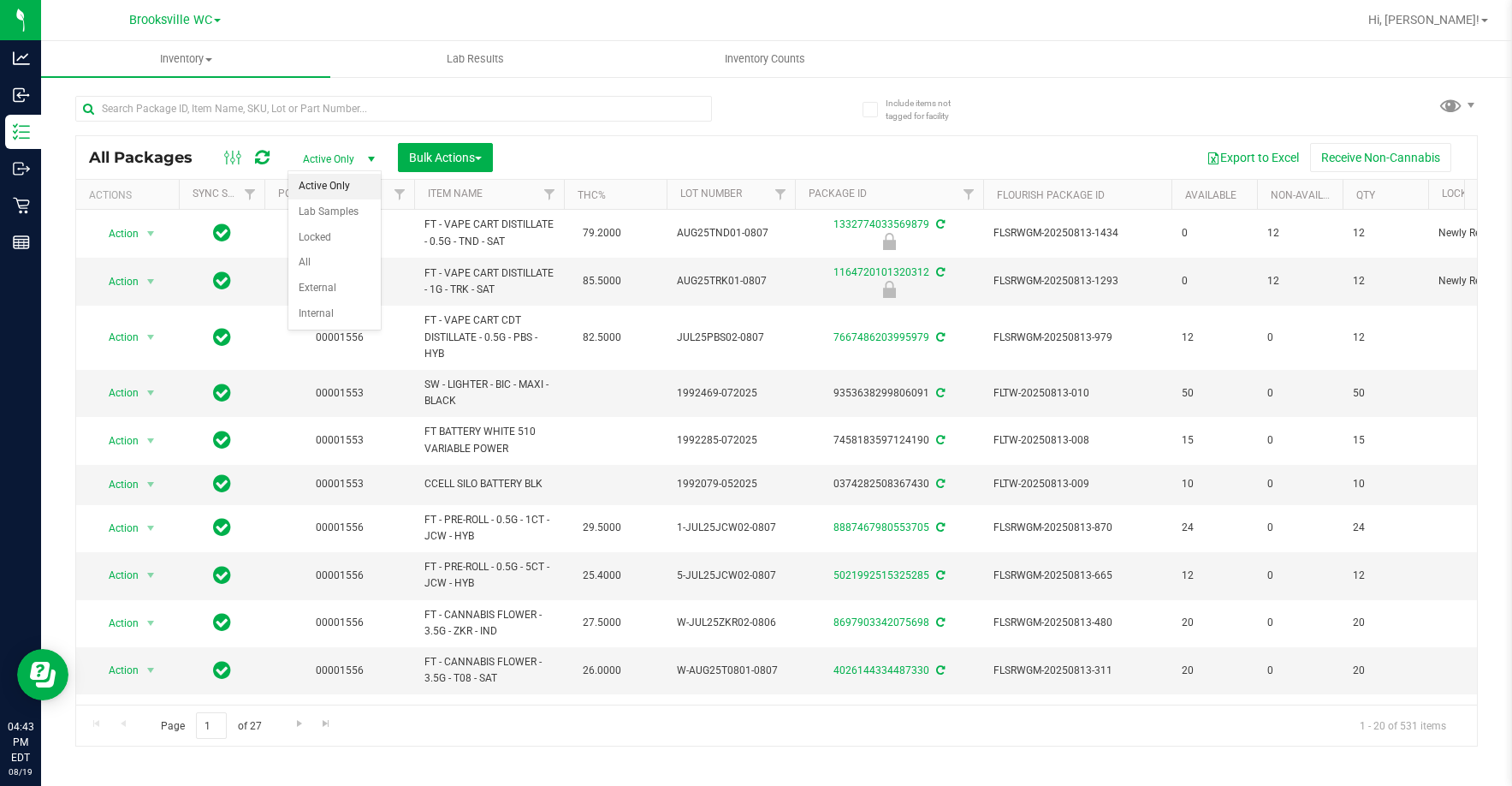
click at [342, 185] on li "Active Only" at bounding box center [334, 186] width 93 height 26
click at [344, 157] on span "Active Only" at bounding box center [335, 159] width 94 height 24
click at [346, 187] on li "Active Only" at bounding box center [334, 186] width 93 height 26
click at [524, 198] on th "Item Name" at bounding box center [489, 195] width 150 height 30
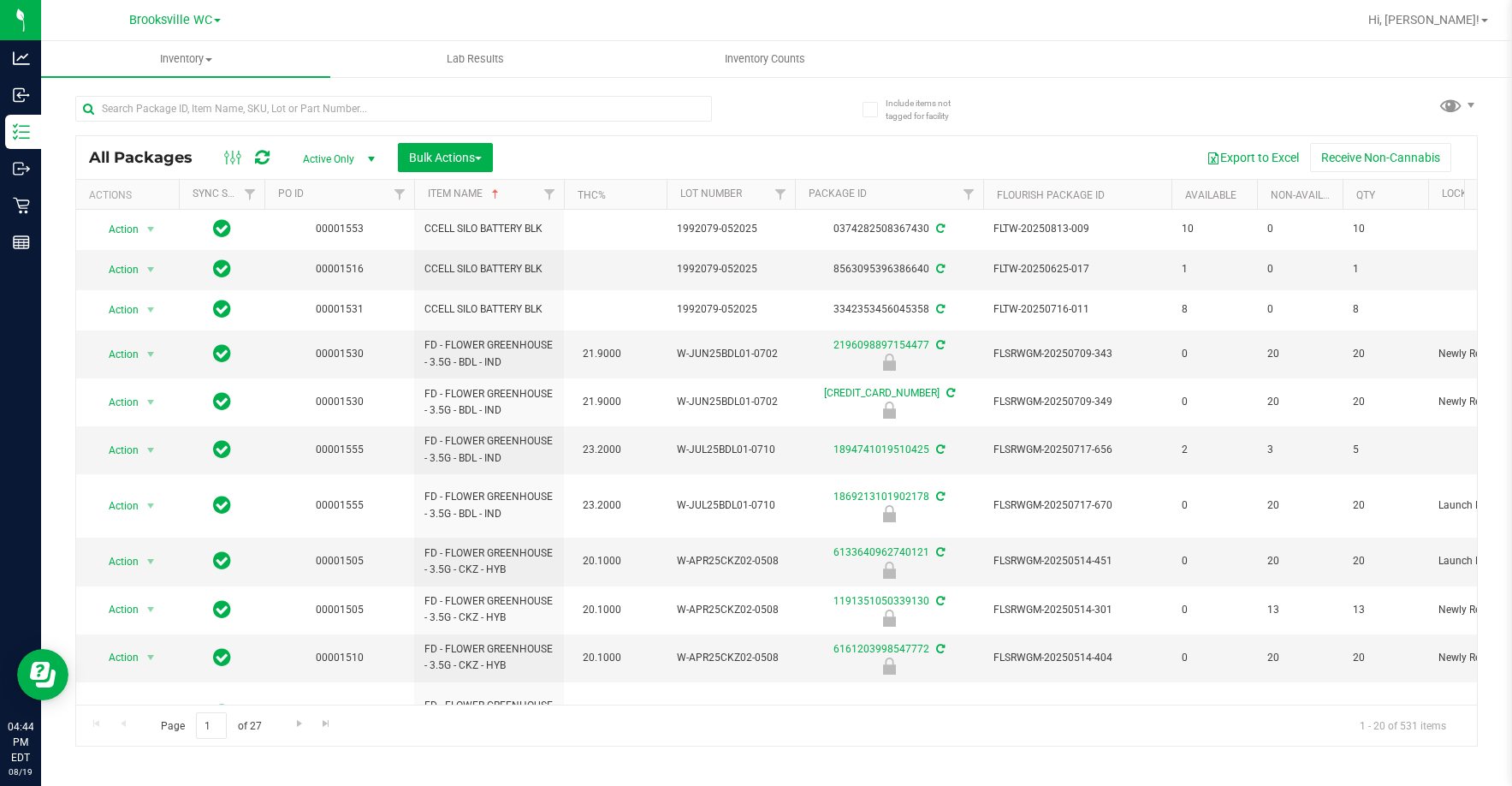
click at [375, 87] on div at bounding box center [426, 108] width 702 height 55
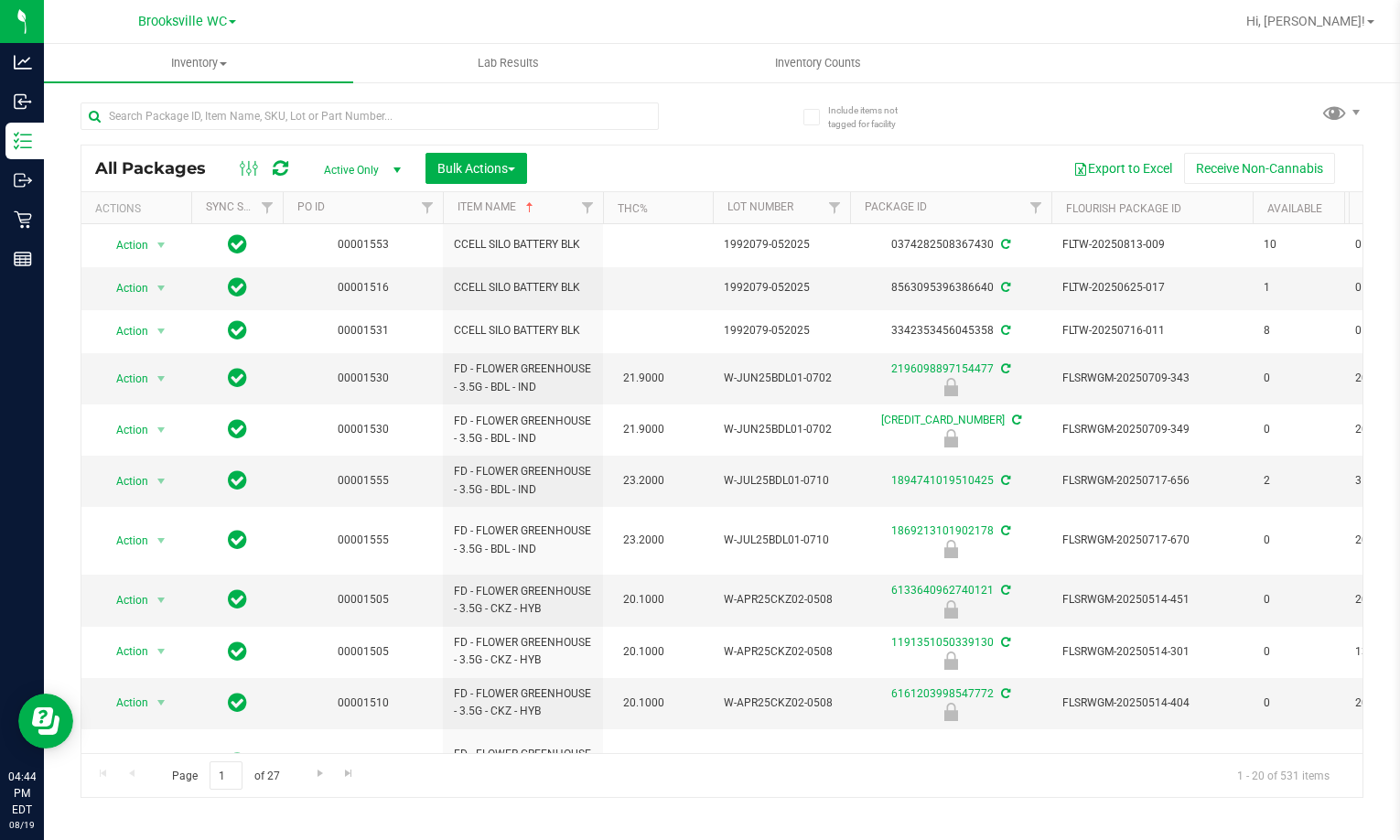
click at [379, 170] on span "Active Only" at bounding box center [358, 170] width 101 height 25
click at [365, 197] on li "Active Only" at bounding box center [357, 199] width 99 height 27
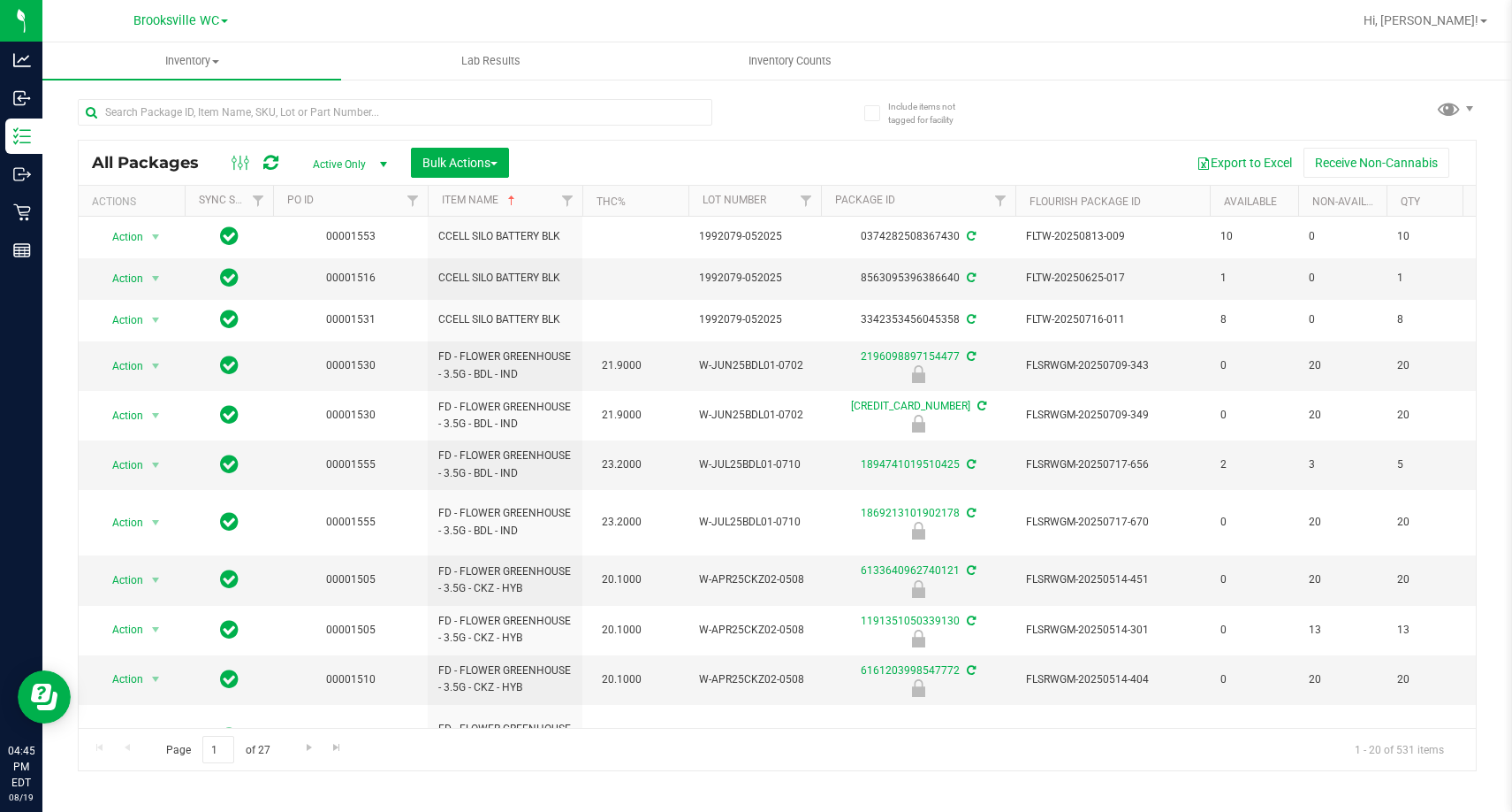
click at [373, 165] on span "select" at bounding box center [383, 164] width 22 height 25
click at [575, 165] on div "Export to Excel Receive Non-Cannabis" at bounding box center [993, 162] width 941 height 30
click at [360, 166] on span "Active Only" at bounding box center [346, 164] width 97 height 25
click at [358, 268] on li "All" at bounding box center [345, 271] width 96 height 26
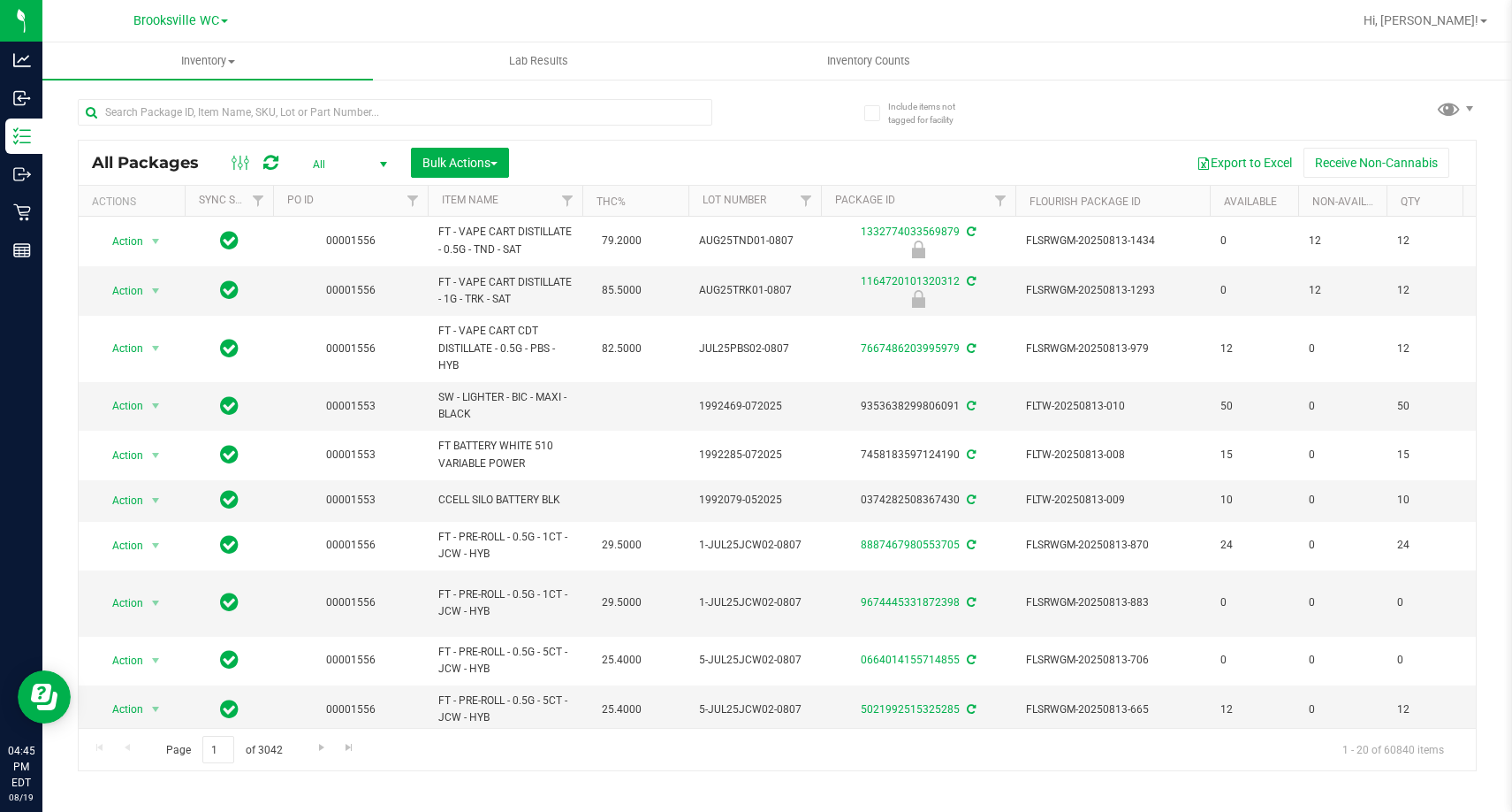
click at [536, 202] on th "Item Name" at bounding box center [506, 201] width 155 height 31
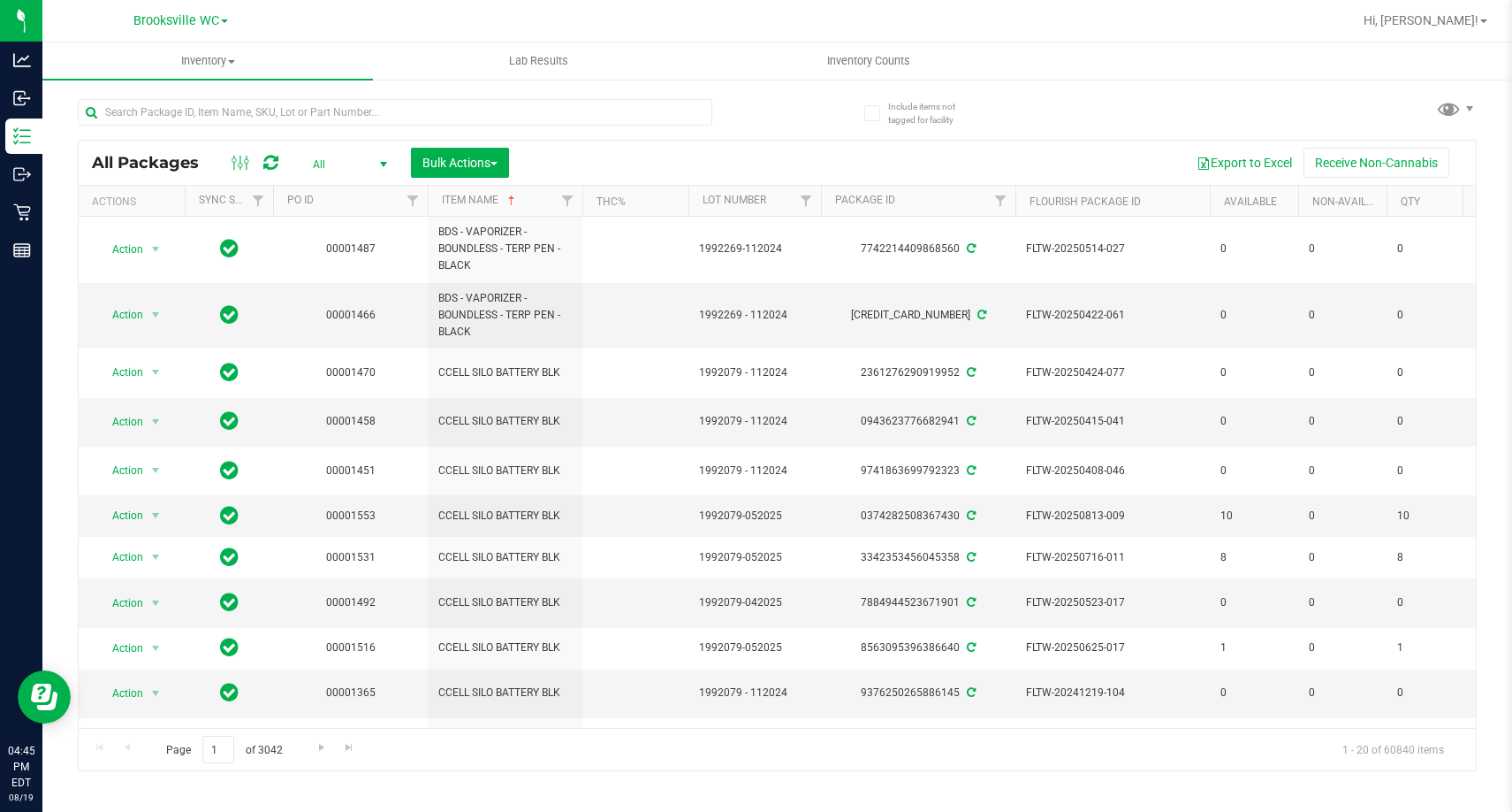
click at [367, 164] on span "All" at bounding box center [346, 164] width 97 height 25
click at [351, 194] on li "Active Only" at bounding box center [345, 192] width 96 height 26
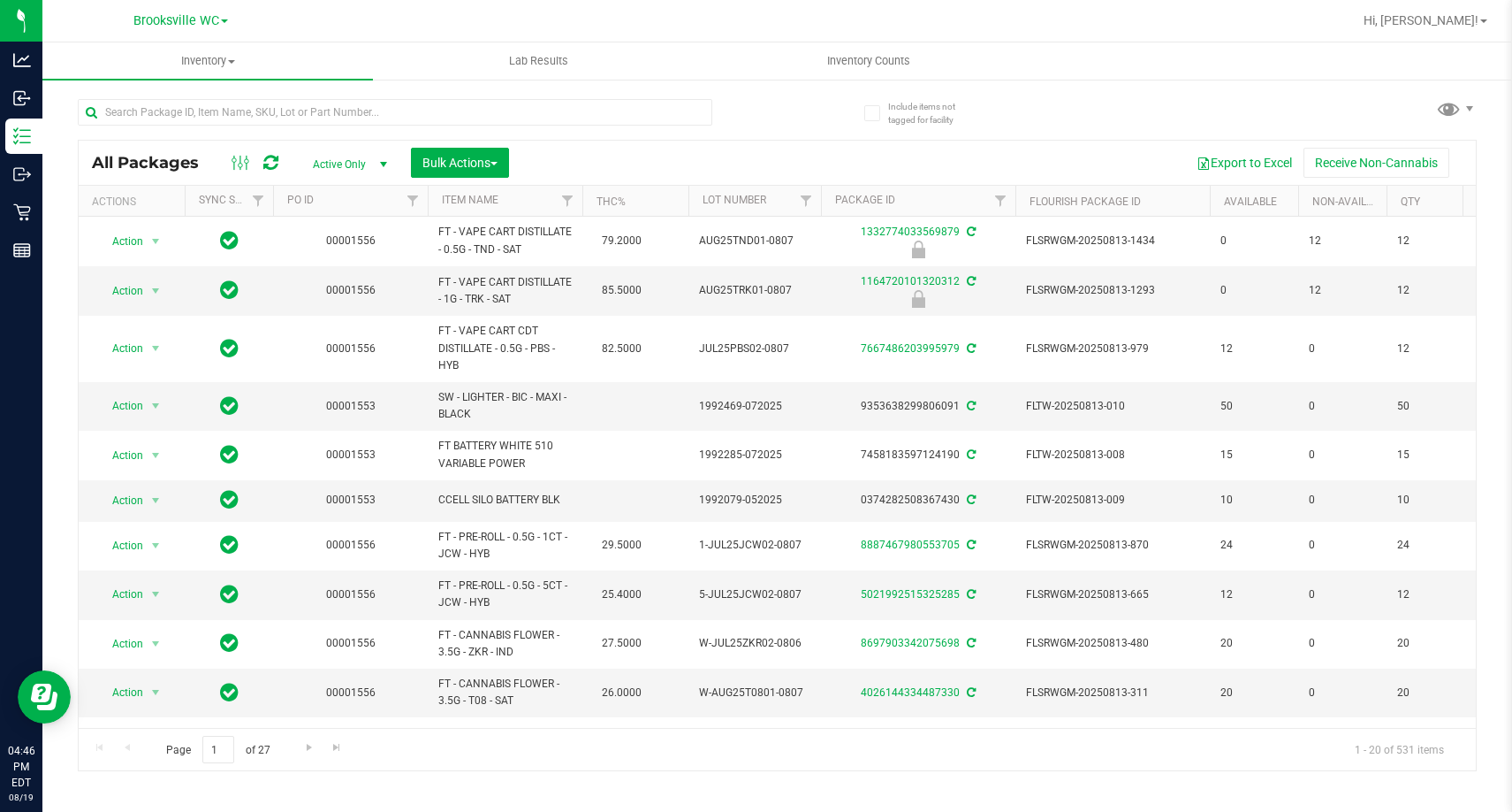
click at [383, 203] on th "PO ID" at bounding box center [351, 201] width 155 height 31
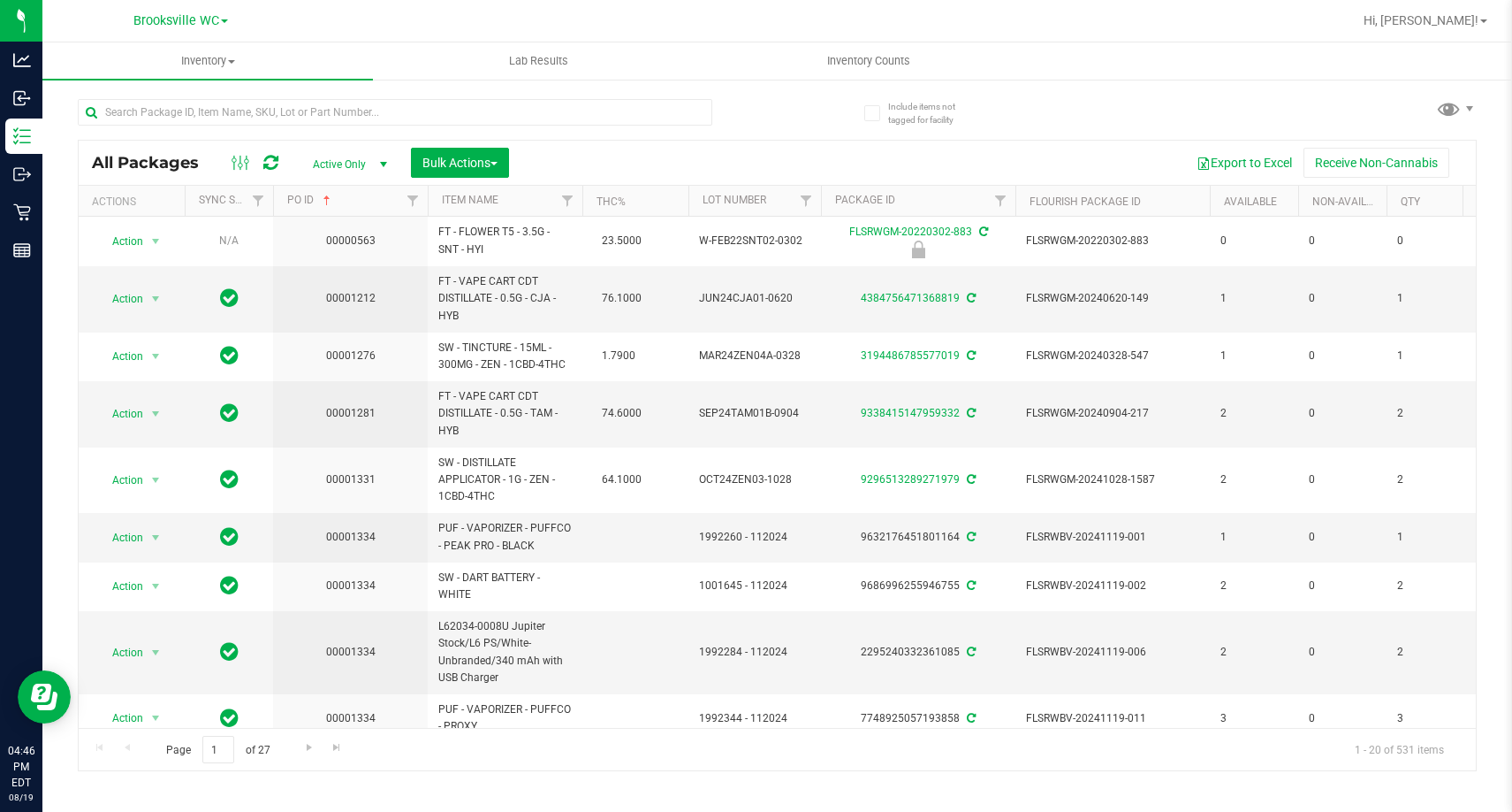
click at [516, 197] on th "Item Name" at bounding box center [506, 201] width 155 height 31
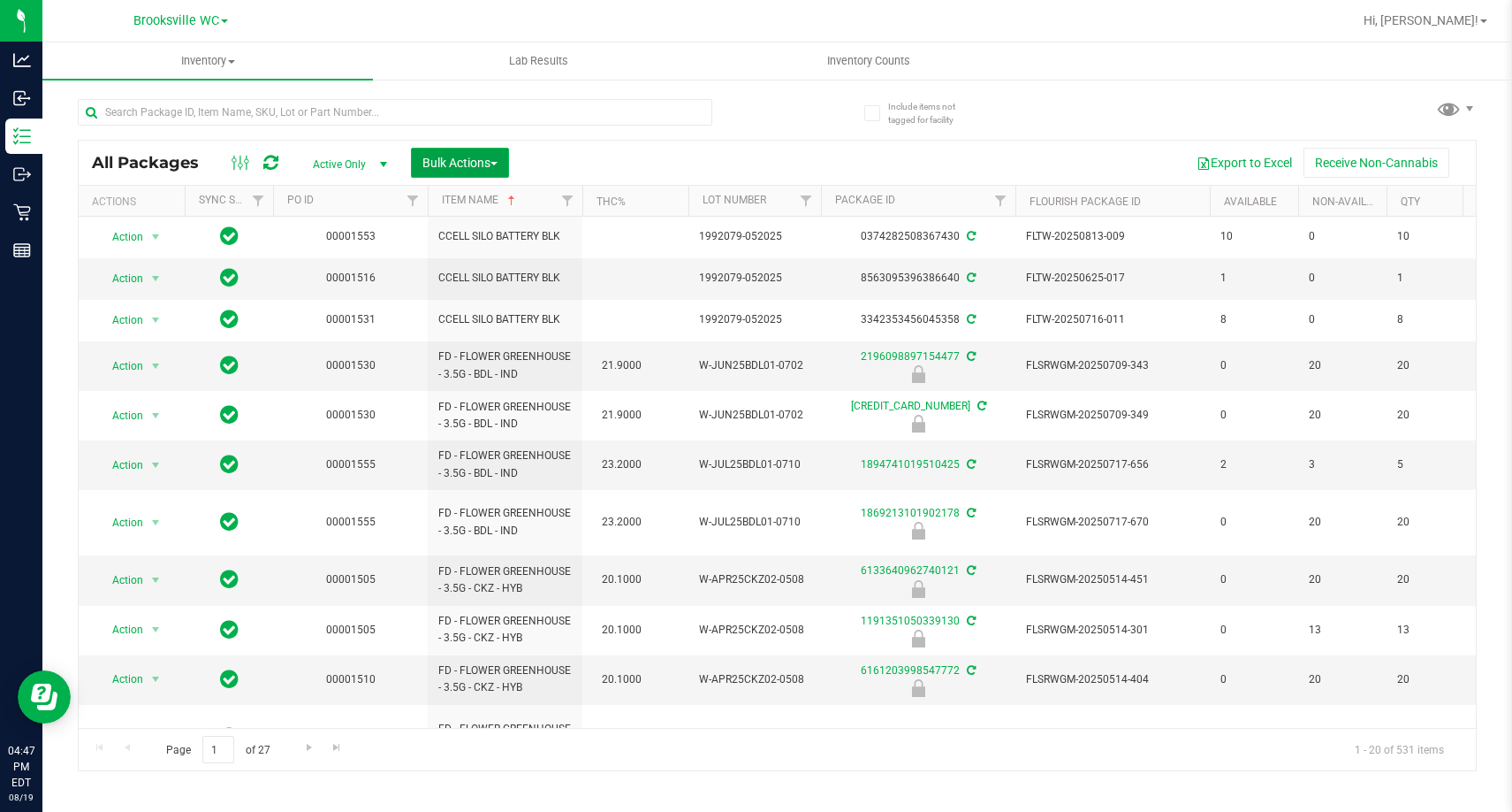
click at [453, 171] on button "Bulk Actions" at bounding box center [460, 162] width 98 height 30
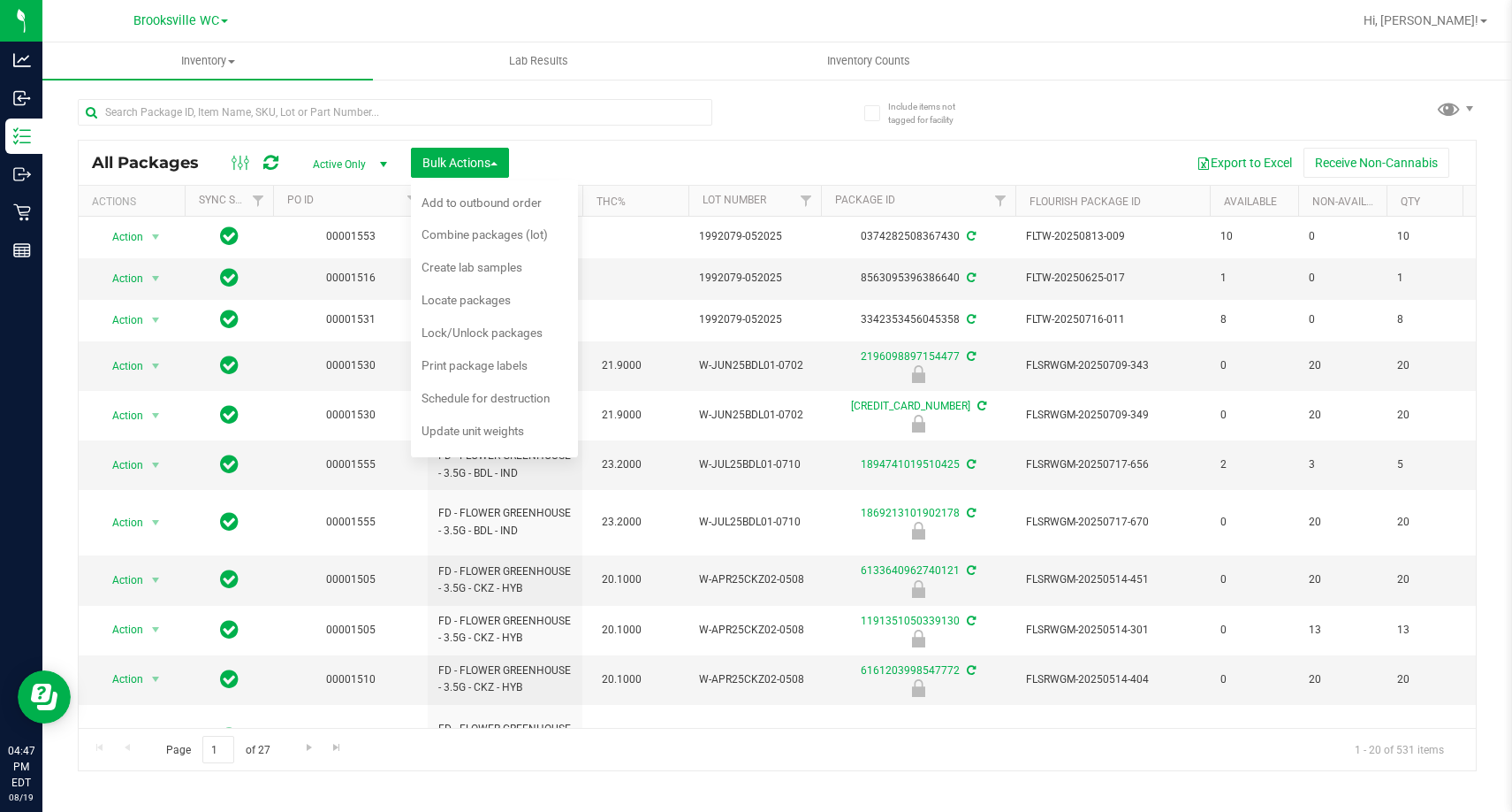
click at [569, 164] on div "Export to Excel Receive Non-Cannabis" at bounding box center [993, 162] width 941 height 30
click at [379, 164] on span "select" at bounding box center [383, 165] width 15 height 15
click at [360, 195] on li "Active Only" at bounding box center [345, 192] width 96 height 26
click at [608, 140] on div "All Packages Active Only Active Only Lab Samples Locked All External Internal B…" at bounding box center [777, 162] width 1397 height 45
click at [707, 156] on div "Export to Excel Receive Non-Cannabis" at bounding box center [993, 162] width 941 height 30
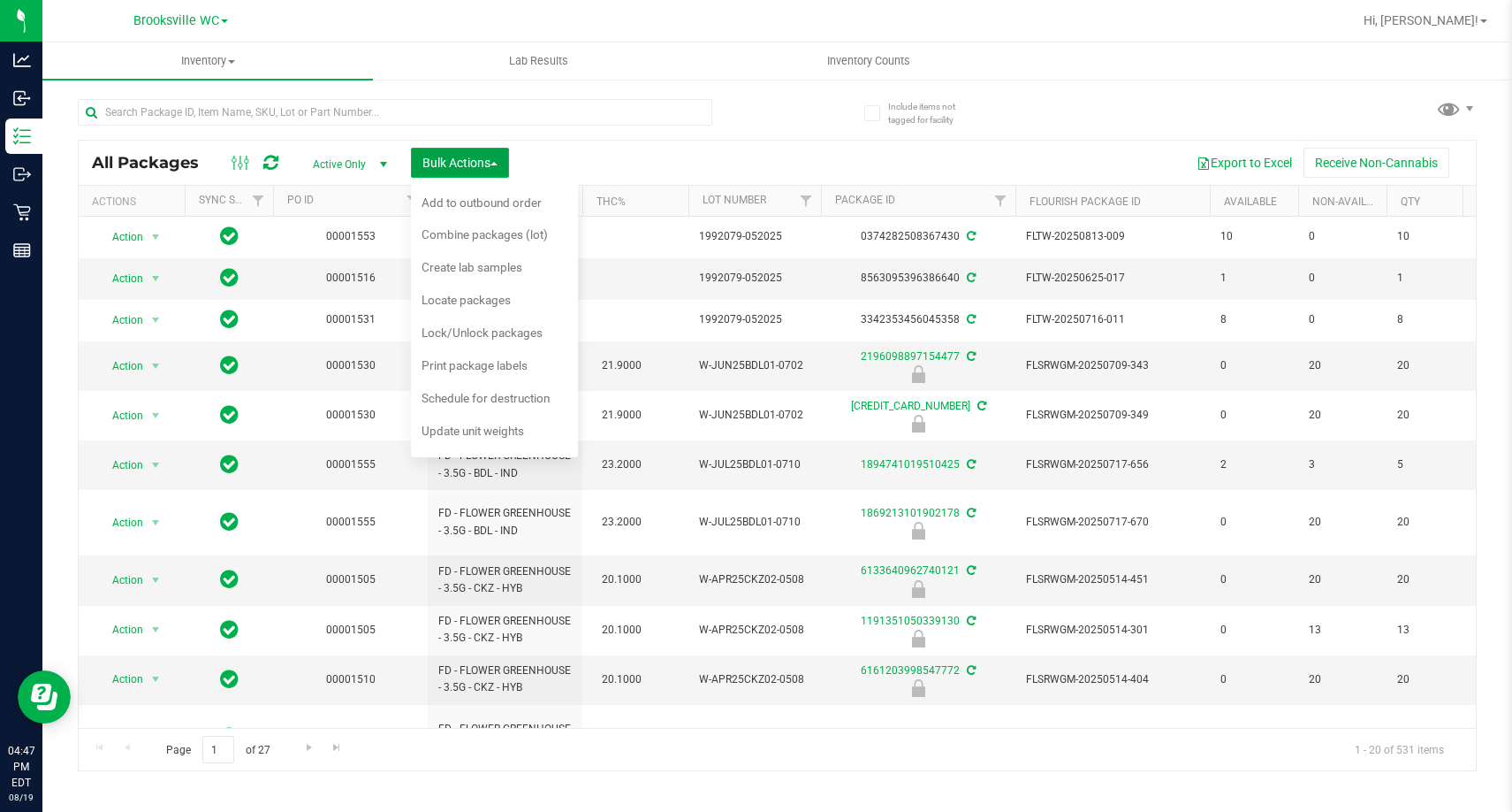
click at [495, 166] on span "Bulk Actions" at bounding box center [460, 163] width 75 height 15
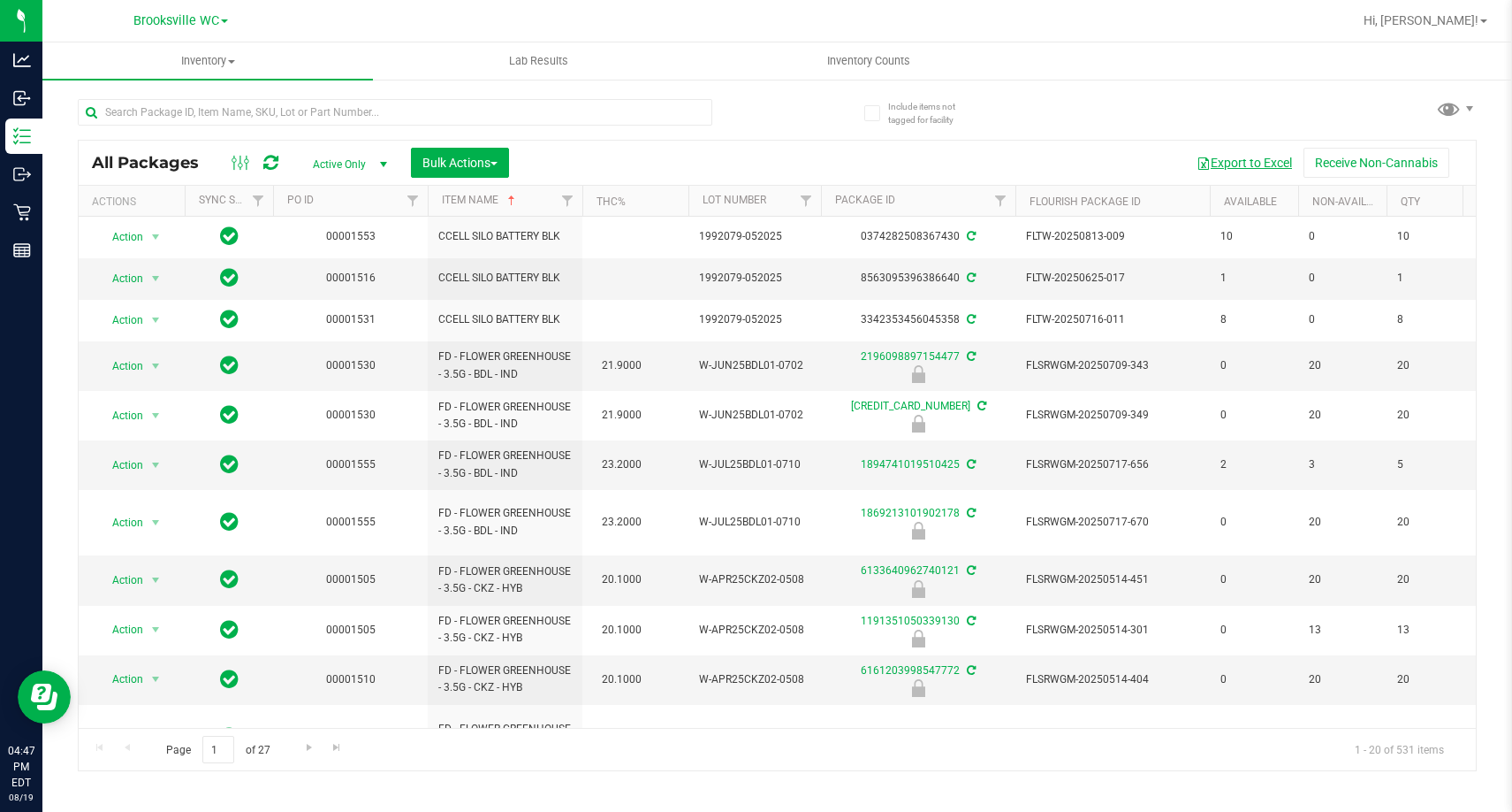
click at [1240, 164] on button "Export to Excel" at bounding box center [1244, 162] width 118 height 30
click at [797, 154] on div "Export to Excel Receive Non-Cannabis" at bounding box center [993, 162] width 941 height 30
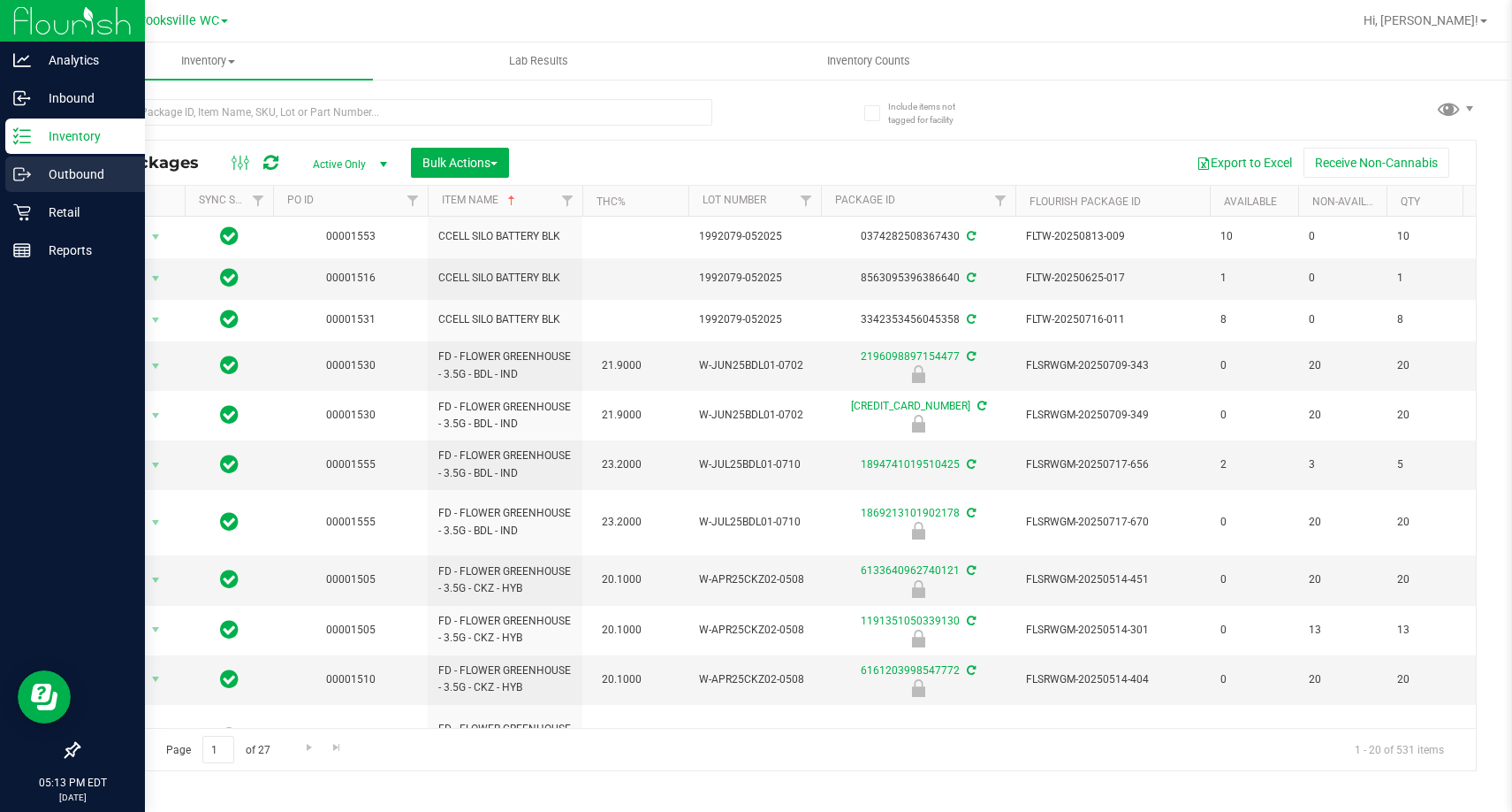
click at [63, 175] on p "Outbound" at bounding box center [84, 174] width 106 height 21
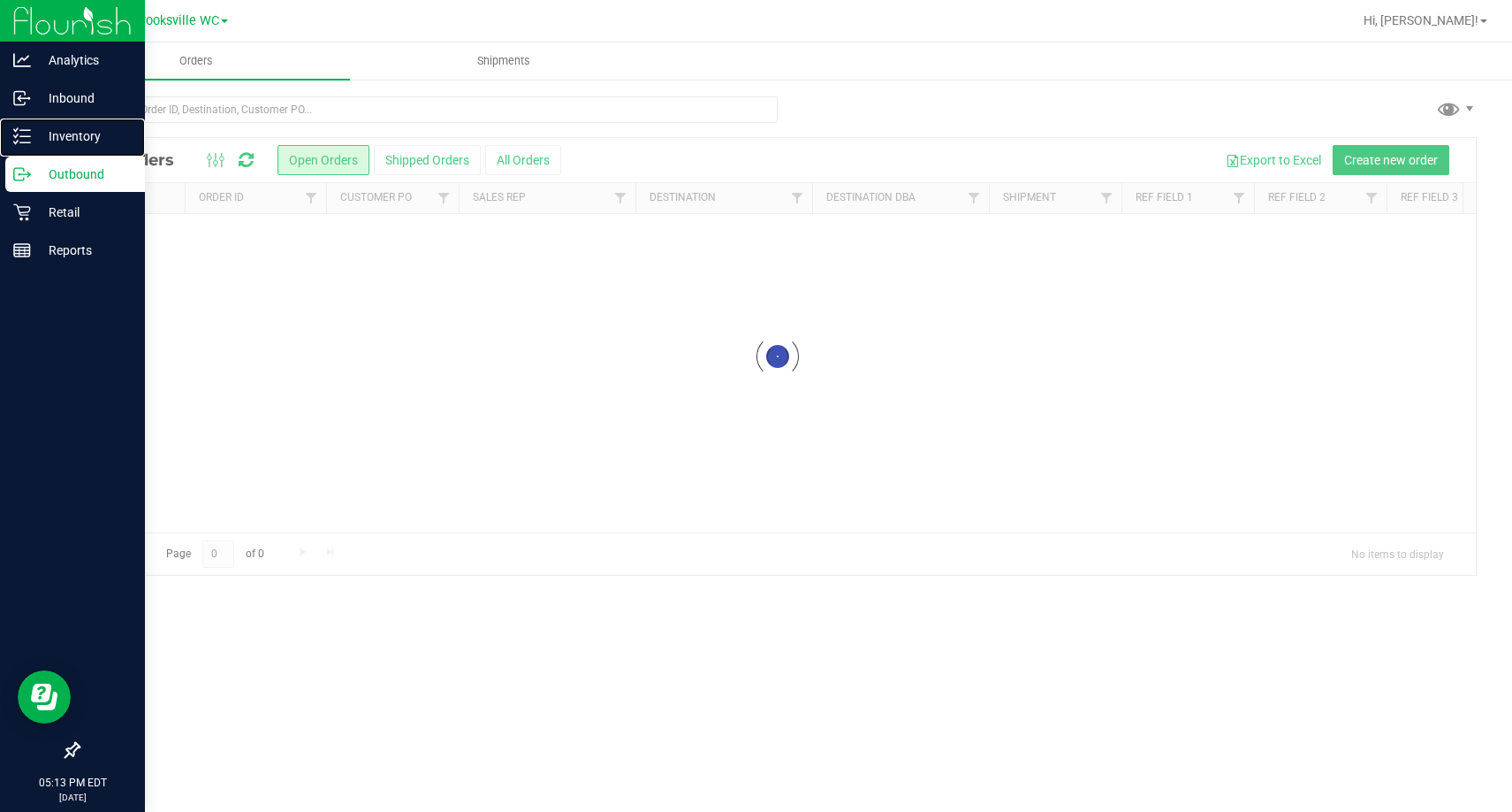
click at [63, 140] on p "Inventory" at bounding box center [84, 136] width 106 height 21
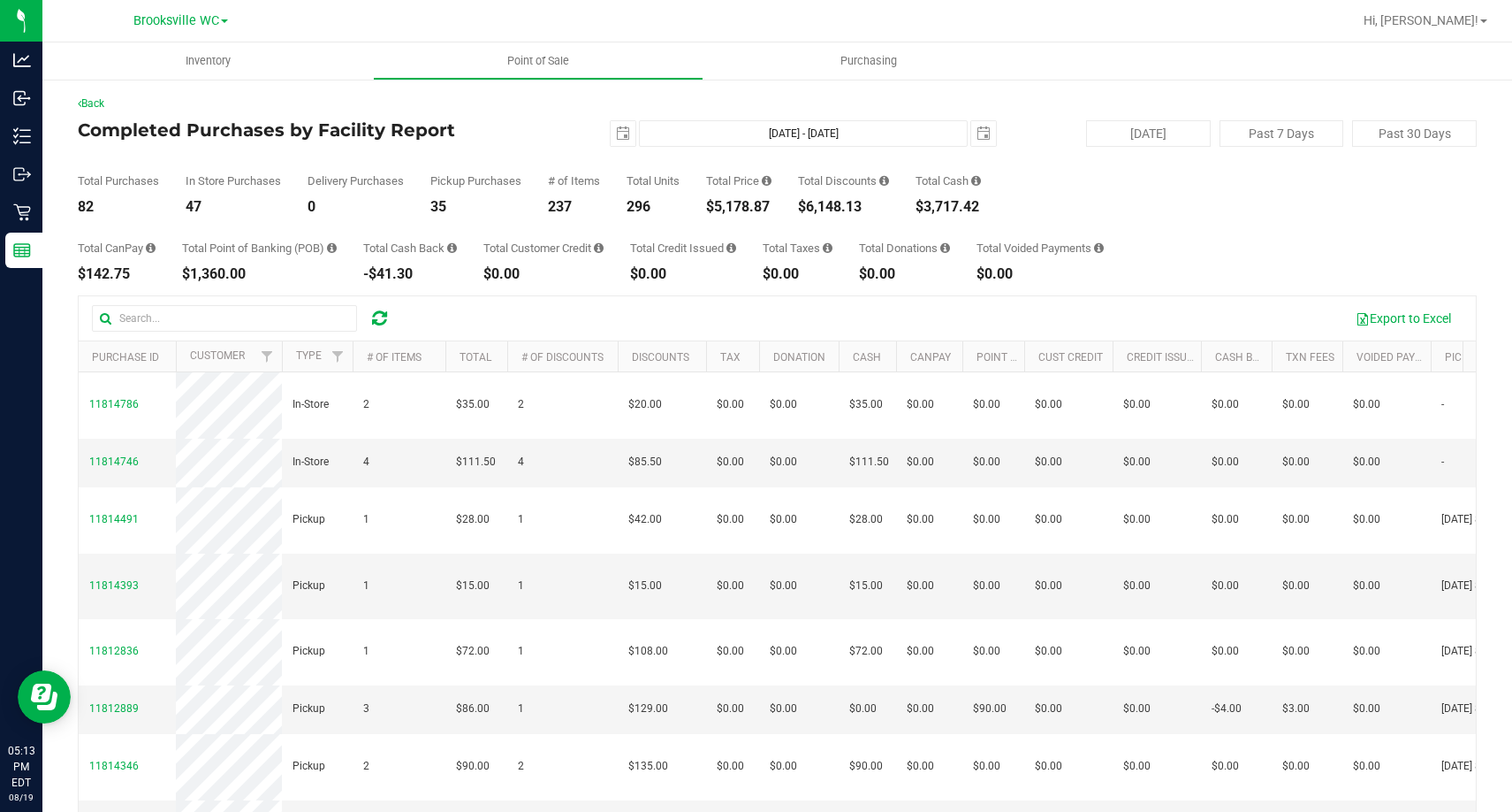
click at [496, 160] on div "Total Purchases 82 In Store Purchases 47 Delivery Purchases 0 Pickup Purchases …" at bounding box center [777, 180] width 1399 height 67
